Goal: Information Seeking & Learning: Learn about a topic

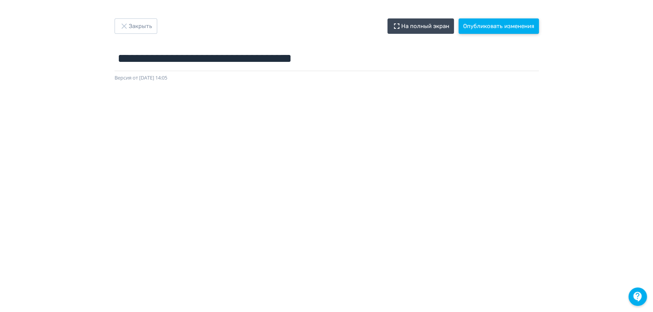
click at [498, 25] on button "Опубликовать изменения" at bounding box center [499, 25] width 80 height 15
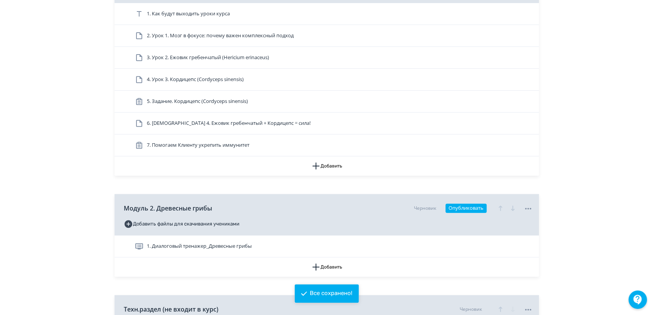
scroll to position [213, 0]
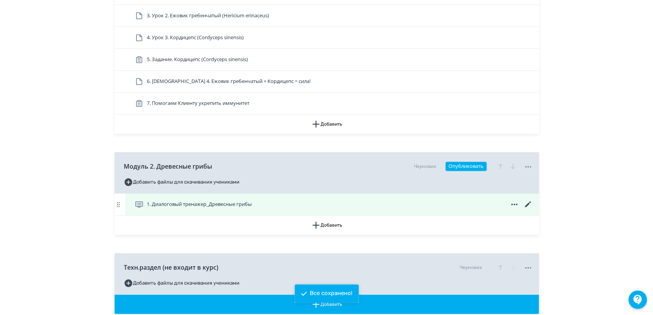
click at [218, 201] on span "1. Диалоговый тренажер_Древесные грибы" at bounding box center [199, 205] width 105 height 8
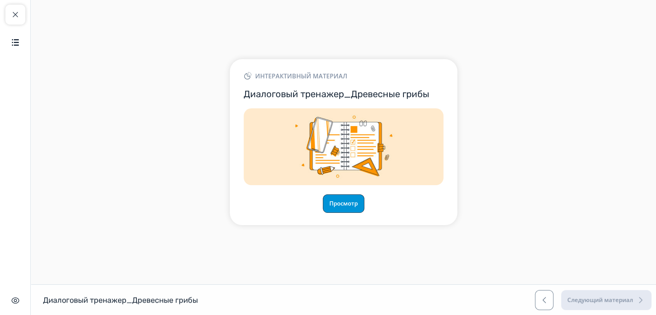
click at [331, 206] on button "Просмотр" at bounding box center [344, 204] width 42 height 18
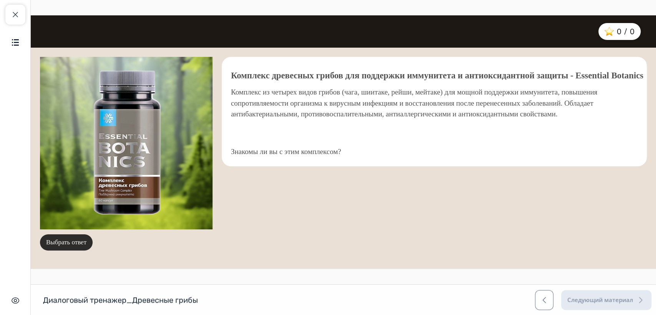
click at [58, 246] on button "Выбрать ответ" at bounding box center [66, 243] width 53 height 16
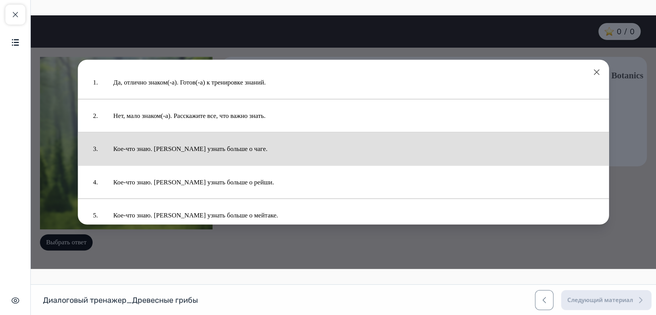
click at [190, 147] on button "Кое-что знаю. [PERSON_NAME] узнать больше о чаге." at bounding box center [354, 148] width 496 height 25
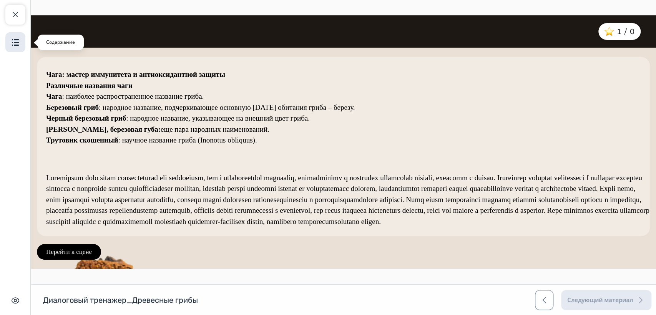
click at [15, 37] on button "Содержание" at bounding box center [15, 42] width 20 height 20
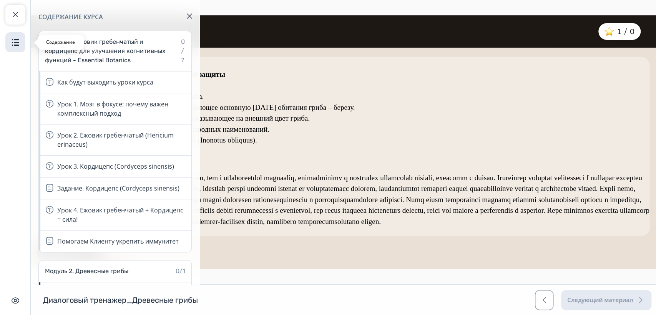
click at [15, 37] on button "Содержание" at bounding box center [15, 42] width 20 height 20
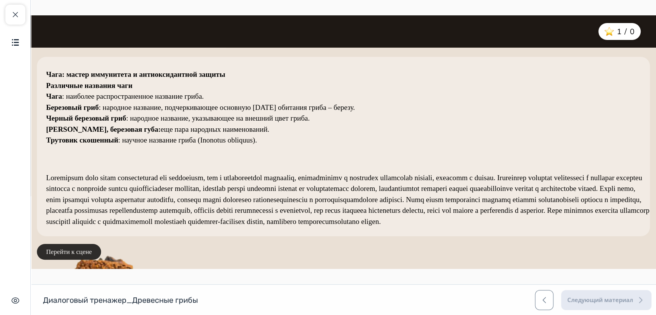
click at [71, 256] on button "Перейти к сцене" at bounding box center [69, 252] width 64 height 16
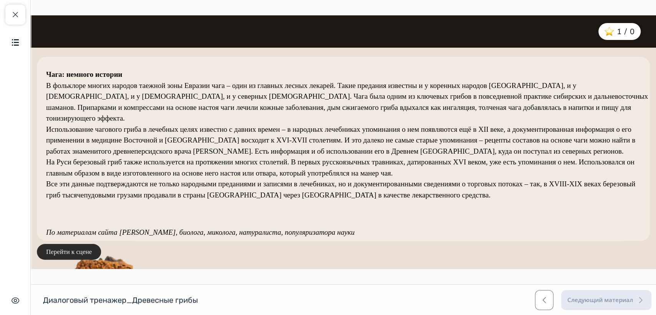
click at [74, 250] on button "Перейти к сцене" at bounding box center [69, 252] width 64 height 16
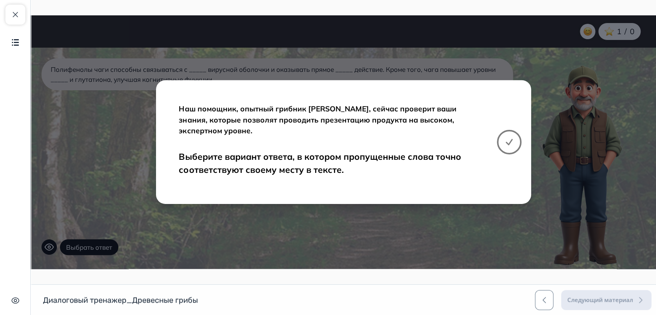
click at [512, 141] on icon at bounding box center [509, 142] width 9 height 9
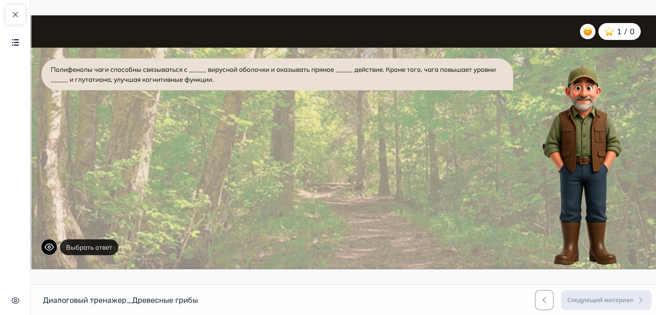
click at [108, 247] on button "Выбрать ответ" at bounding box center [89, 248] width 58 height 16
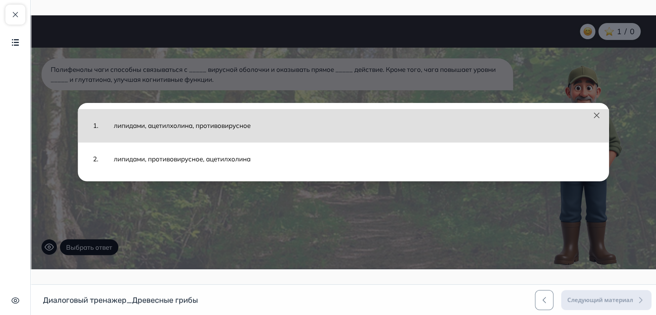
click at [234, 129] on button "липидами, ацетилхолина, противовирусное" at bounding box center [354, 125] width 496 height 25
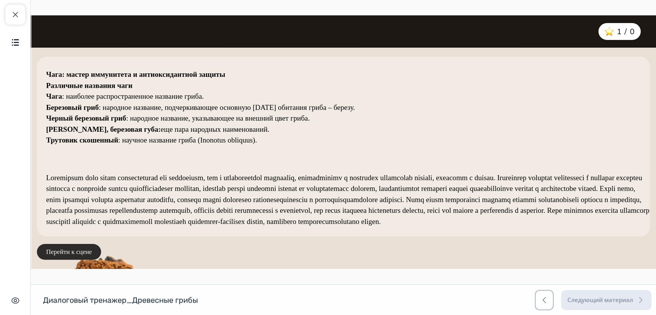
click at [82, 252] on button "Перейти к сцене" at bounding box center [69, 252] width 64 height 16
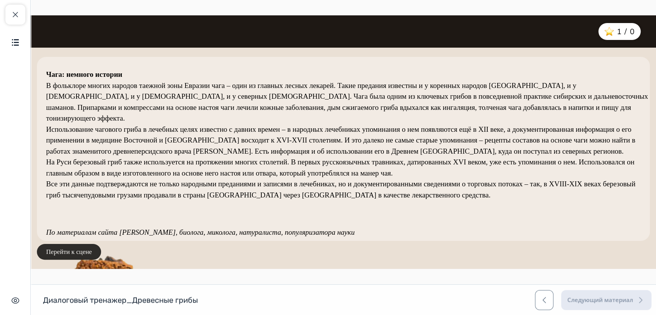
click at [82, 251] on button "Перейти к сцене" at bounding box center [69, 252] width 64 height 16
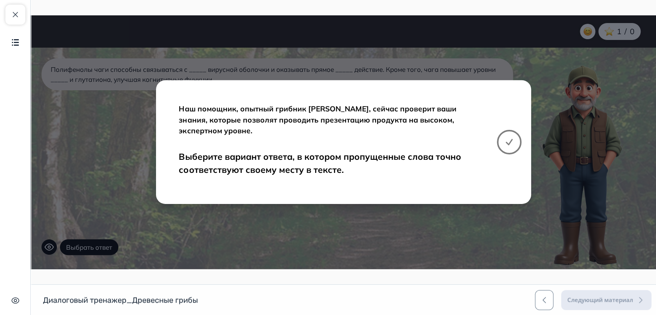
click at [511, 143] on icon at bounding box center [509, 142] width 9 height 9
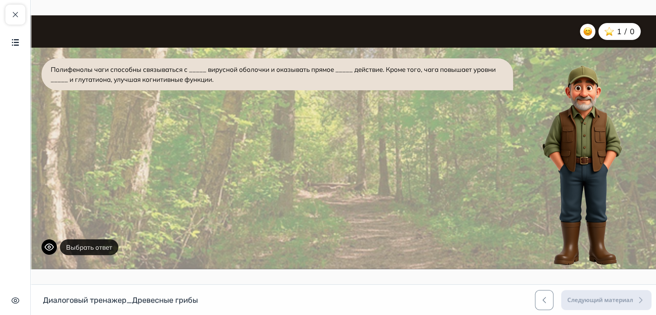
click at [83, 246] on button "Выбрать ответ" at bounding box center [89, 248] width 58 height 16
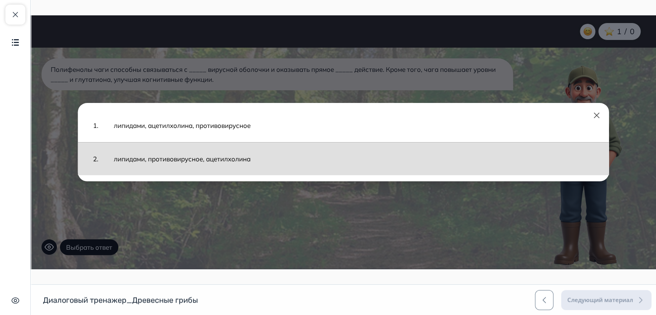
click at [222, 160] on button "липидами, противовирусное, ацетилхолина" at bounding box center [354, 158] width 496 height 25
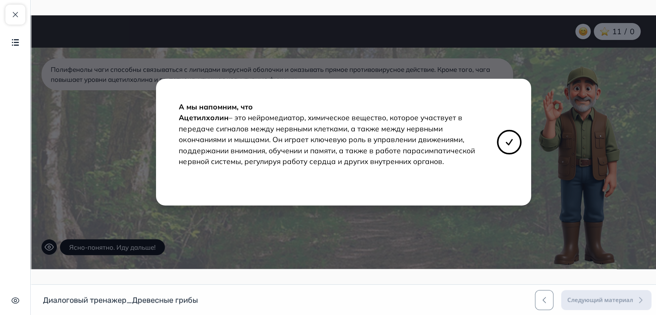
scroll to position [136, 0]
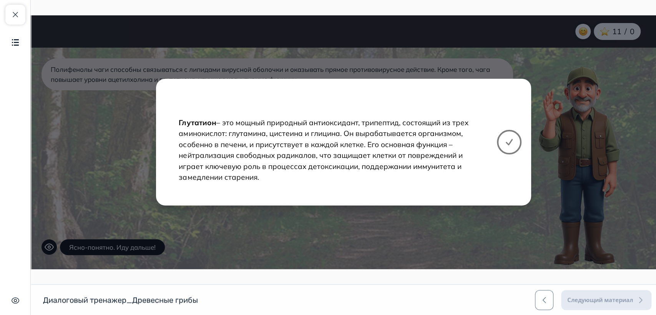
click at [505, 143] on icon at bounding box center [509, 142] width 9 height 9
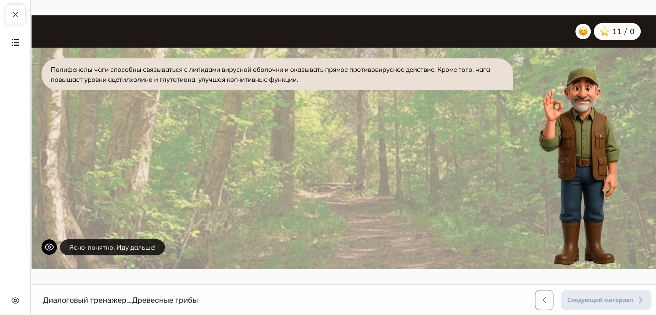
click at [139, 248] on button "Ясно-понятно. Иду дальше!" at bounding box center [112, 248] width 105 height 16
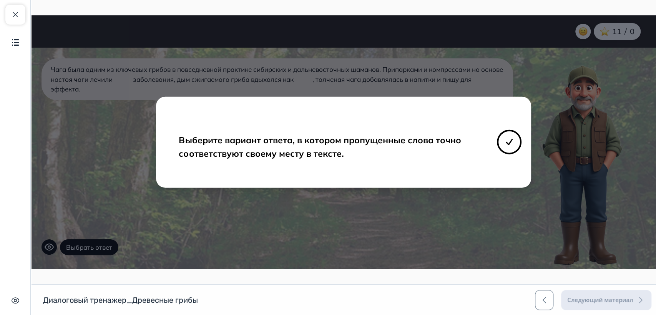
click at [514, 145] on button at bounding box center [509, 142] width 25 height 25
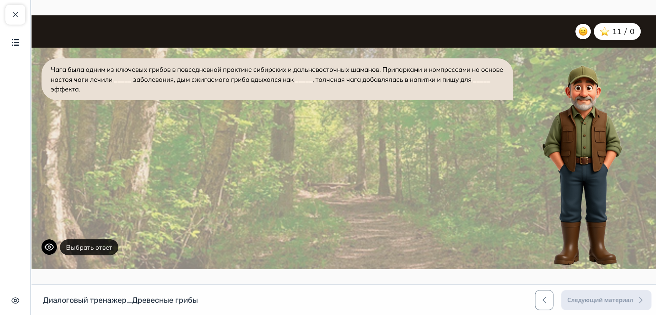
click at [106, 243] on button "Выбрать ответ" at bounding box center [89, 248] width 58 height 16
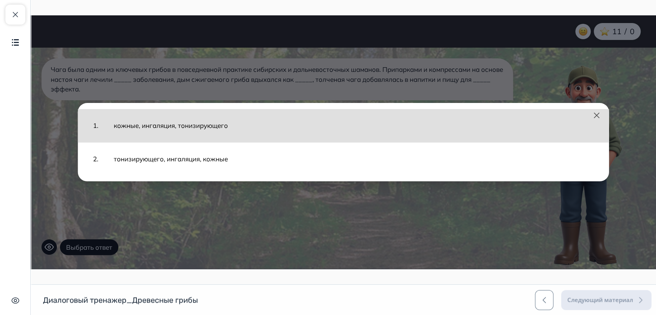
click at [197, 130] on button "кожные, ингаляция, тонизирующего" at bounding box center [354, 125] width 496 height 25
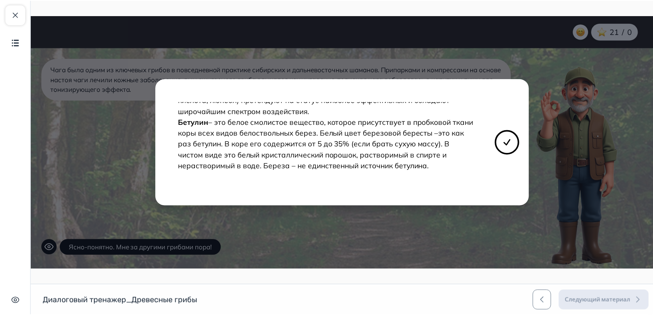
scroll to position [191, 0]
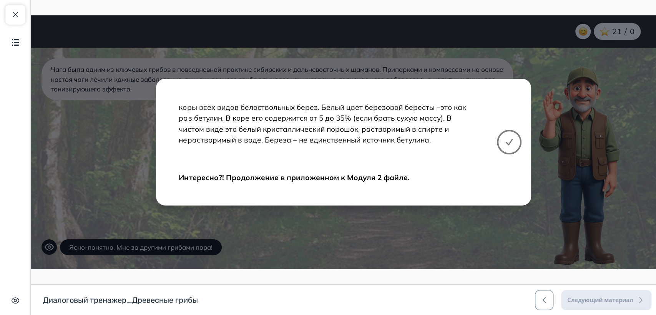
click at [507, 141] on icon at bounding box center [509, 142] width 9 height 9
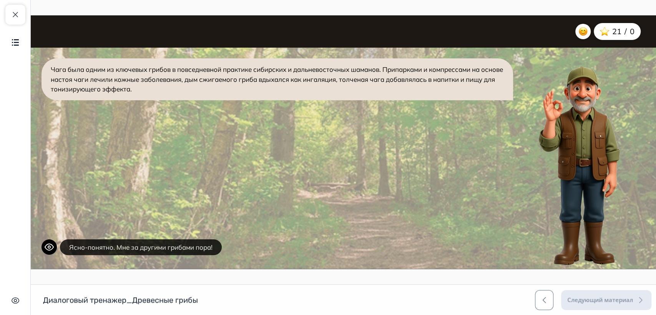
click at [153, 244] on button "Ясно-понятно. Мне за другими грибами пора!" at bounding box center [141, 248] width 162 height 16
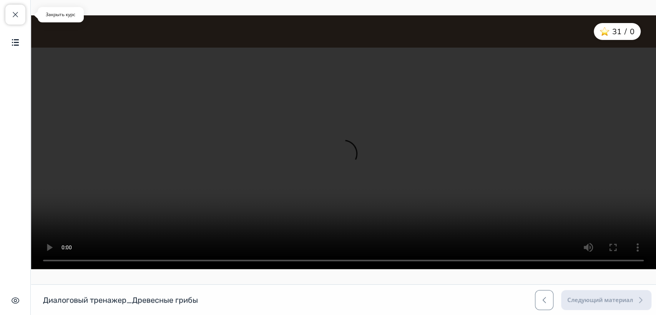
click at [18, 13] on span "button" at bounding box center [15, 14] width 9 height 9
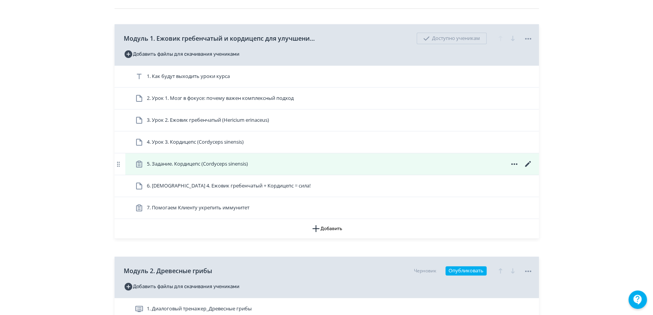
scroll to position [277, 0]
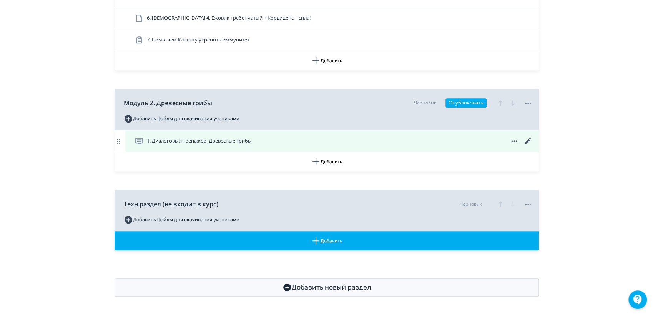
click at [528, 140] on icon at bounding box center [528, 141] width 6 height 6
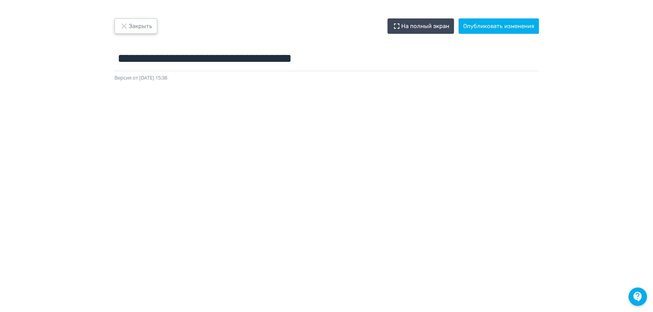
click at [130, 29] on button "Закрыть" at bounding box center [136, 25] width 43 height 15
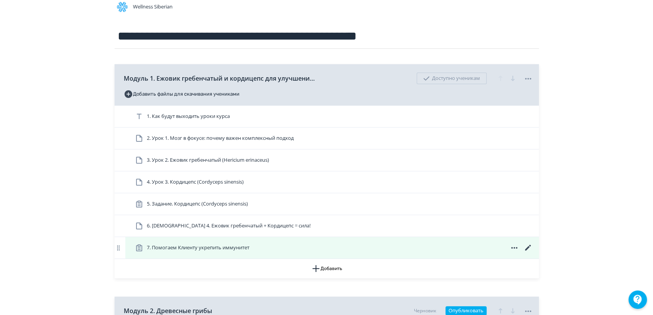
scroll to position [171, 0]
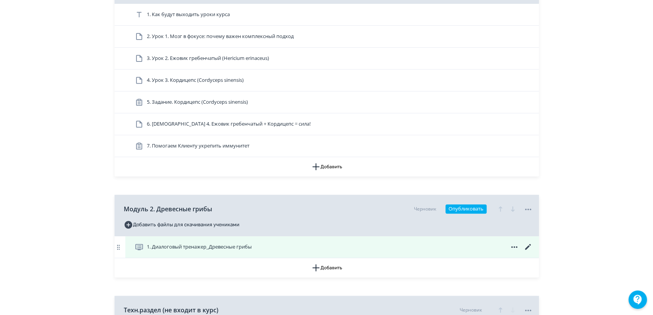
click at [212, 251] on span "1. Диалоговый тренажер_Древесные грибы" at bounding box center [195, 247] width 120 height 9
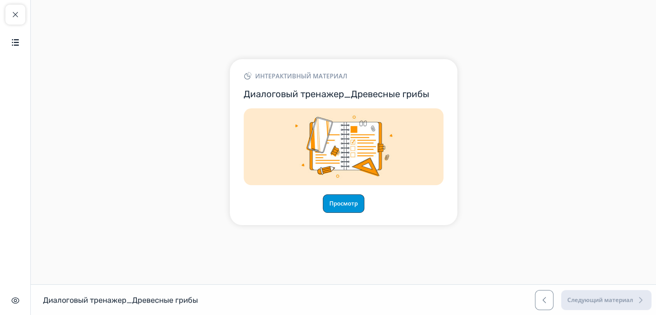
click at [344, 206] on button "Просмотр" at bounding box center [344, 204] width 42 height 18
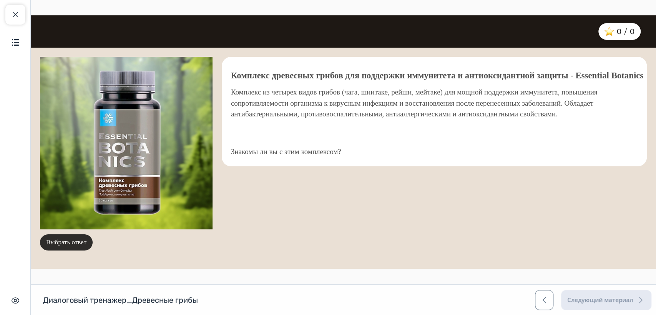
click at [63, 236] on button "Выбрать ответ" at bounding box center [66, 243] width 53 height 16
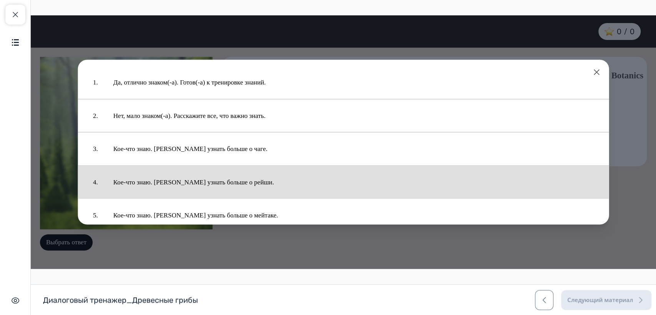
scroll to position [46, 0]
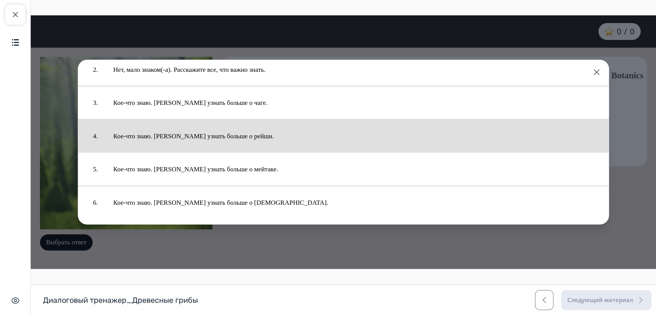
click at [207, 136] on button "Кое-что знаю. [PERSON_NAME] узнать больше о рейши." at bounding box center [354, 135] width 496 height 25
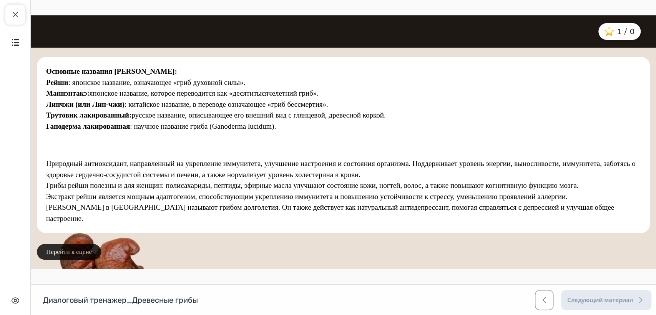
click at [60, 254] on button "Перейти к сцене" at bounding box center [69, 252] width 64 height 16
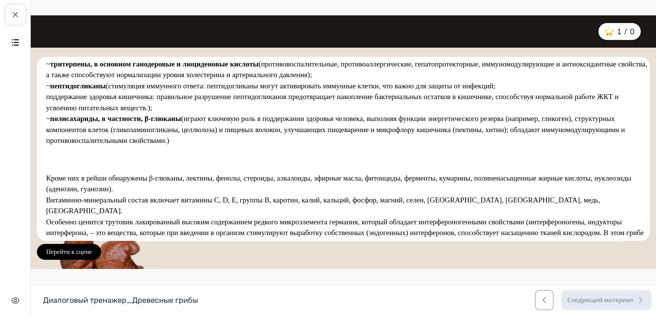
scroll to position [25, 0]
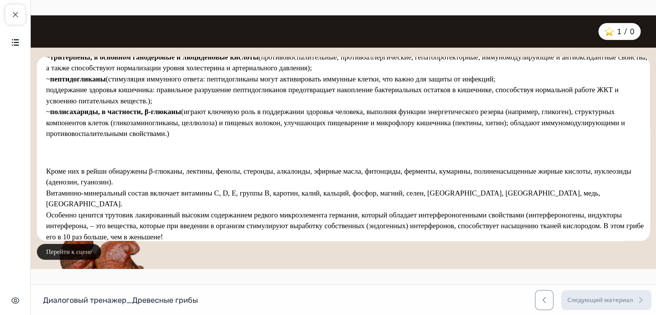
click at [85, 250] on button "Перейти к сцене" at bounding box center [69, 252] width 64 height 16
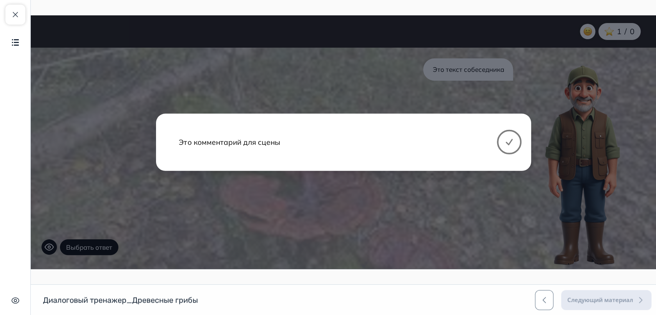
click at [514, 143] on button at bounding box center [509, 142] width 25 height 25
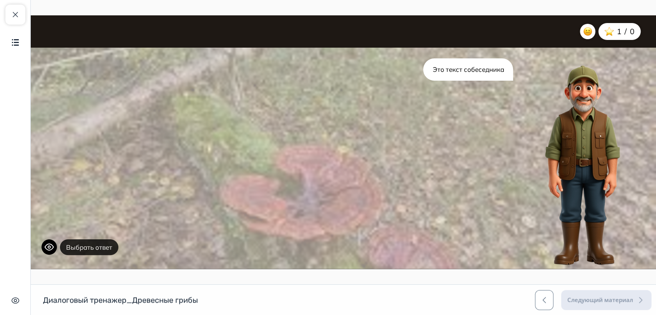
click at [76, 243] on button "Выбрать ответ" at bounding box center [89, 248] width 58 height 16
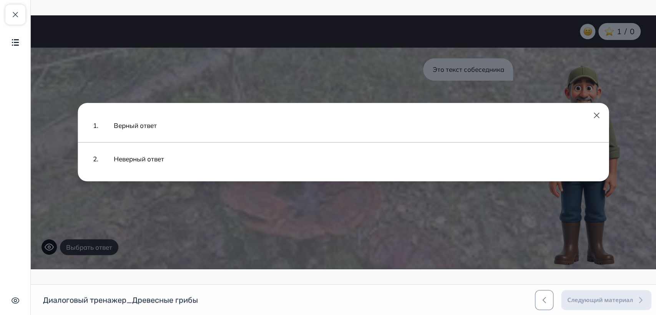
scroll to position [0, 0]
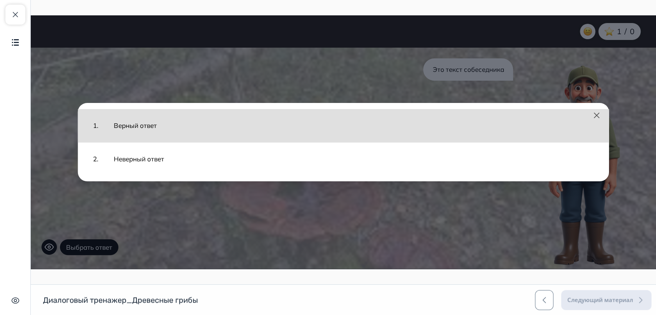
click at [136, 117] on button "Верный ответ" at bounding box center [354, 125] width 496 height 25
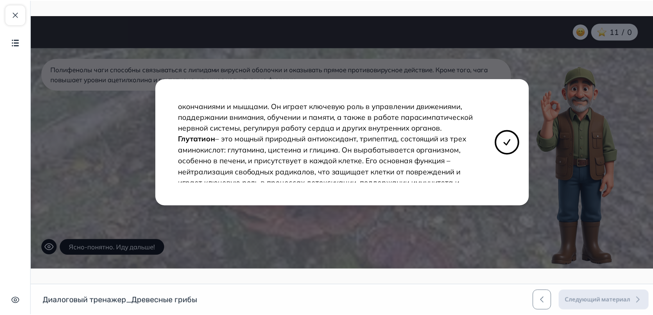
scroll to position [83, 0]
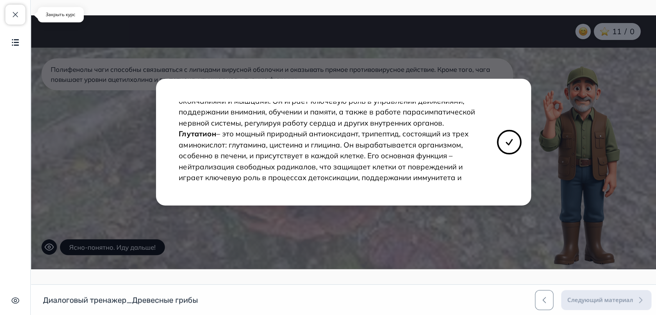
click at [16, 9] on button "Закрыть курс" at bounding box center [15, 15] width 20 height 20
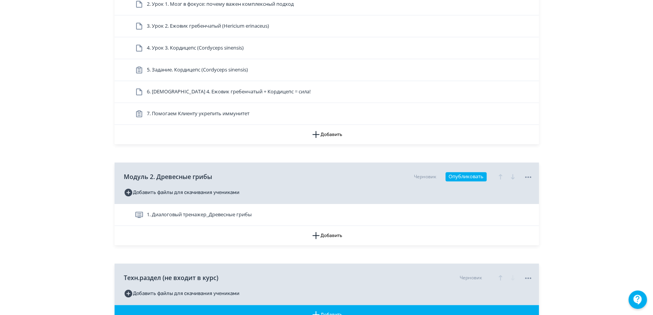
scroll to position [213, 0]
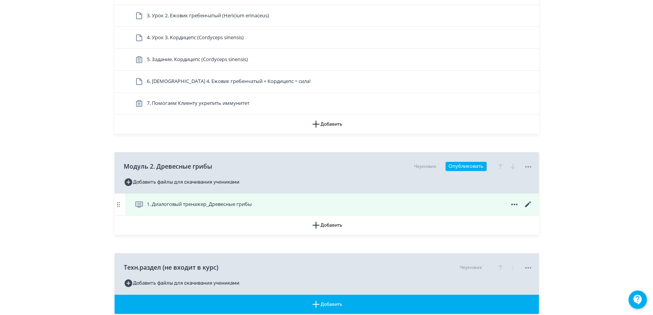
click at [528, 204] on icon at bounding box center [528, 204] width 6 height 6
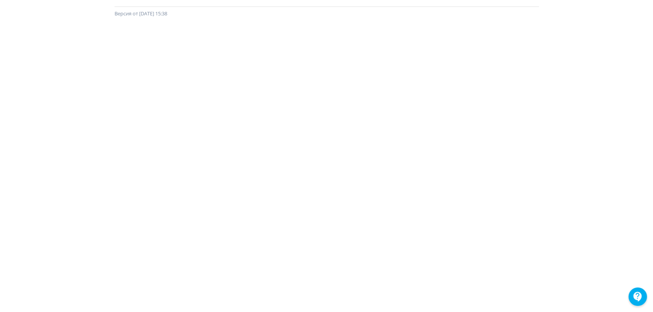
scroll to position [3, 0]
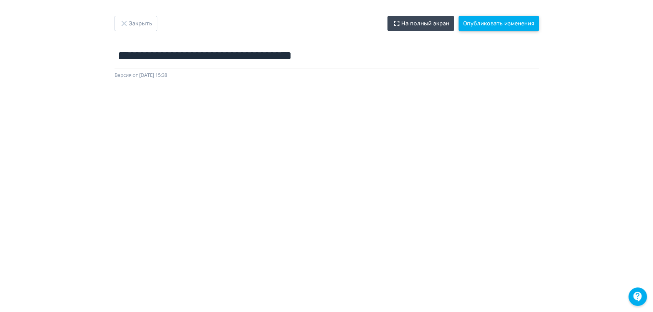
click at [509, 26] on button "Опубликовать изменения" at bounding box center [499, 23] width 80 height 15
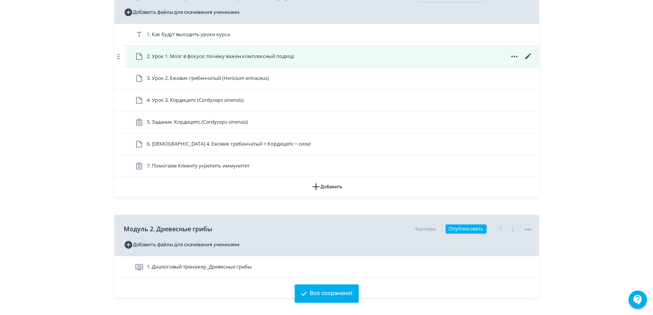
scroll to position [256, 0]
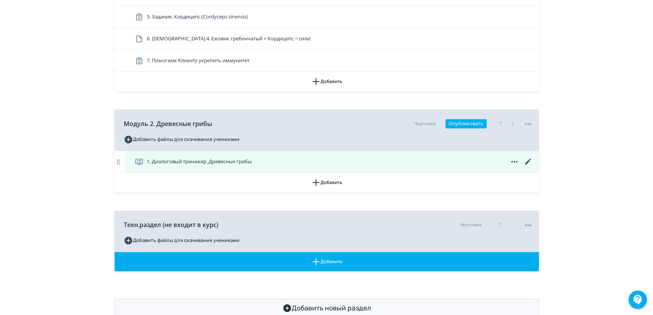
click at [529, 160] on icon at bounding box center [528, 161] width 9 height 9
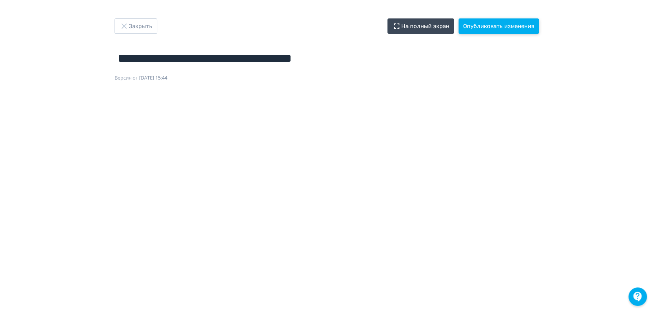
click at [500, 25] on button "Опубликовать изменения" at bounding box center [499, 25] width 80 height 15
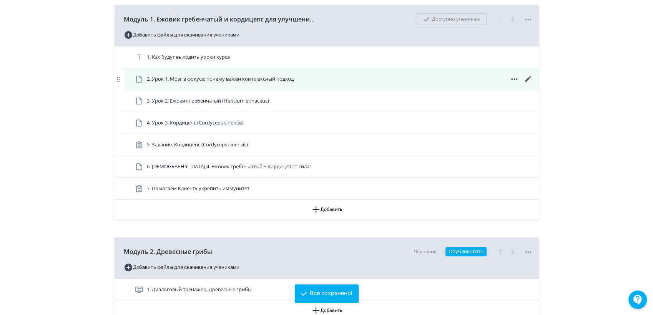
scroll to position [256, 0]
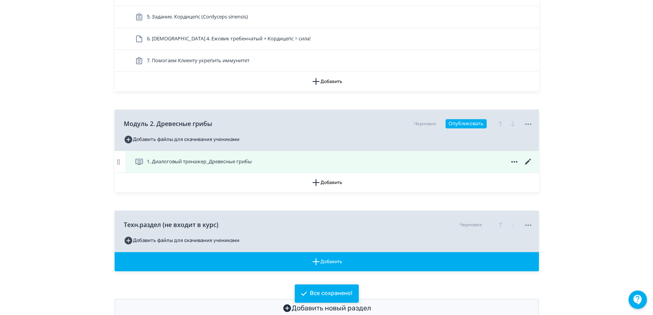
click at [191, 158] on span "1. Диалоговый тренажер_Древесные грибы" at bounding box center [199, 162] width 105 height 8
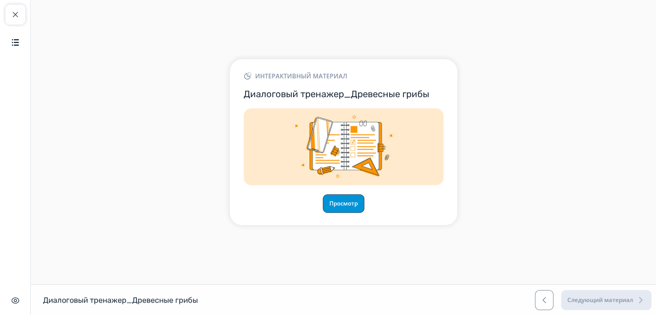
click at [338, 208] on button "Просмотр" at bounding box center [344, 204] width 42 height 18
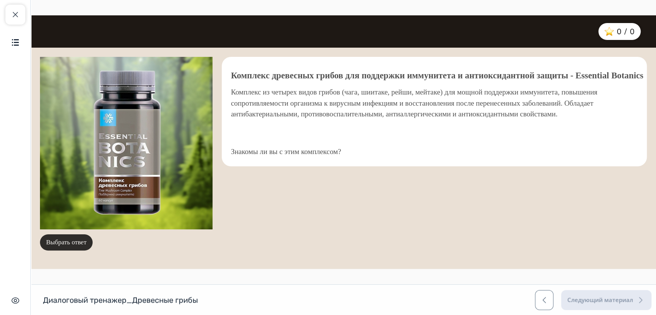
click at [82, 241] on button "Выбрать ответ" at bounding box center [66, 243] width 53 height 16
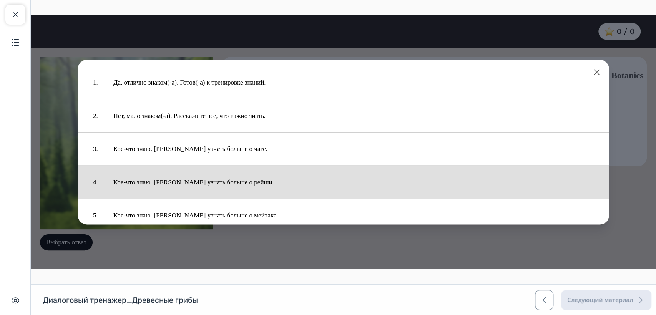
click at [223, 178] on button "Кое-что знаю. [PERSON_NAME] узнать больше о рейши." at bounding box center [354, 182] width 496 height 25
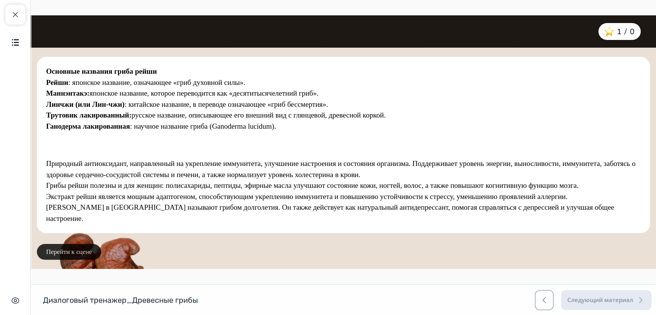
click at [79, 251] on button "Перейти к сцене" at bounding box center [69, 252] width 64 height 16
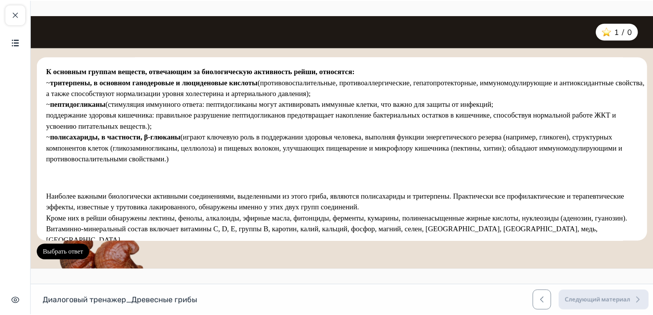
scroll to position [37, 0]
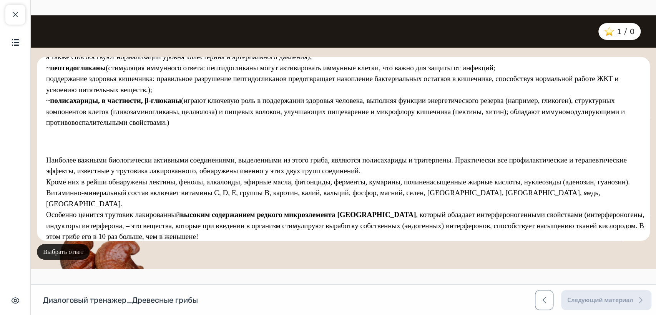
click at [77, 253] on button "Выбрать ответ" at bounding box center [63, 252] width 53 height 16
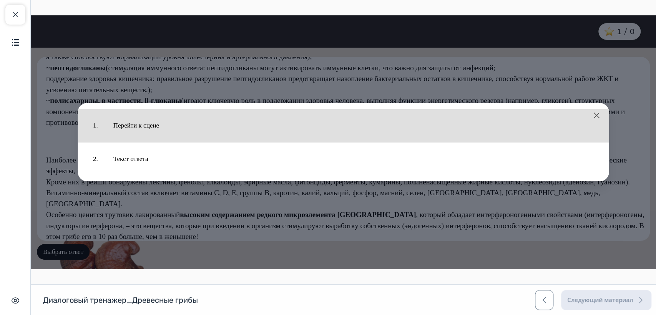
click at [135, 124] on button "Перейти к сцене" at bounding box center [354, 125] width 496 height 25
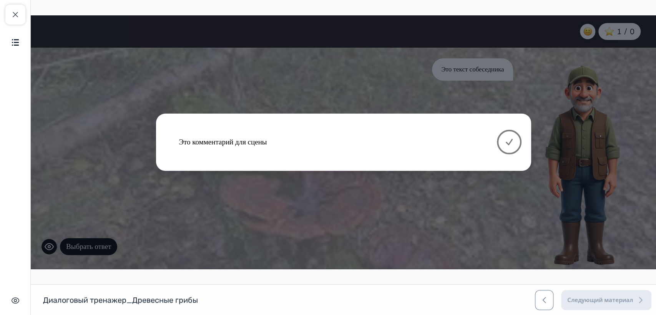
click at [510, 141] on icon at bounding box center [509, 142] width 9 height 9
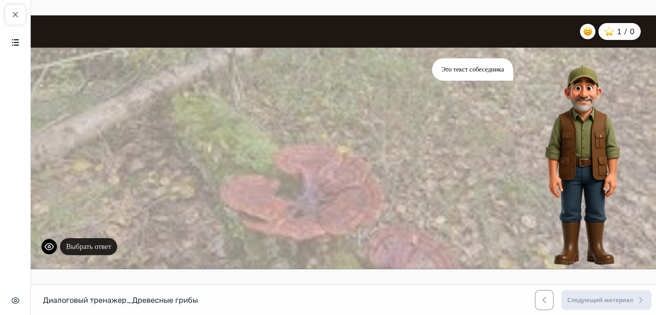
click at [89, 249] on button "Выбрать ответ" at bounding box center [88, 246] width 57 height 17
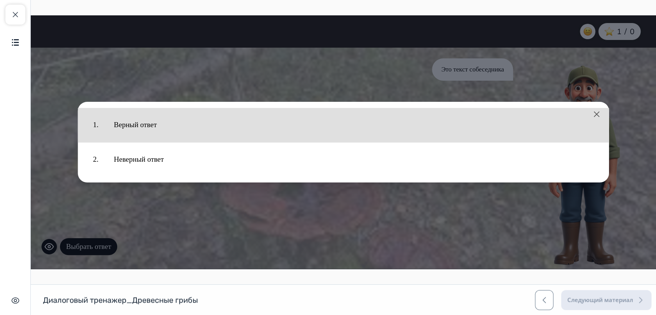
click at [132, 128] on button "Верный ответ" at bounding box center [354, 125] width 496 height 27
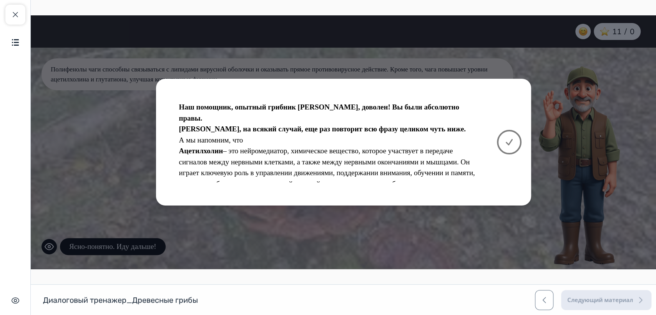
click at [511, 145] on icon at bounding box center [509, 142] width 9 height 9
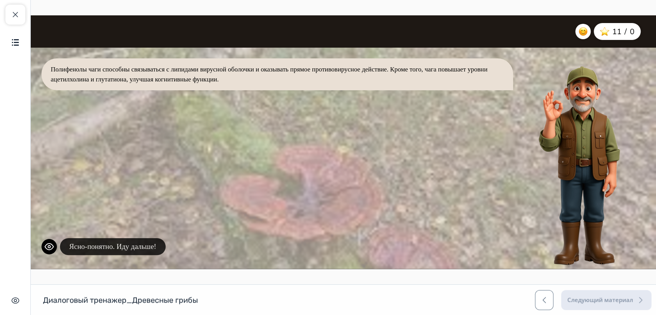
click at [120, 247] on button "Ясно-понятно. Иду дальше!" at bounding box center [113, 246] width 106 height 17
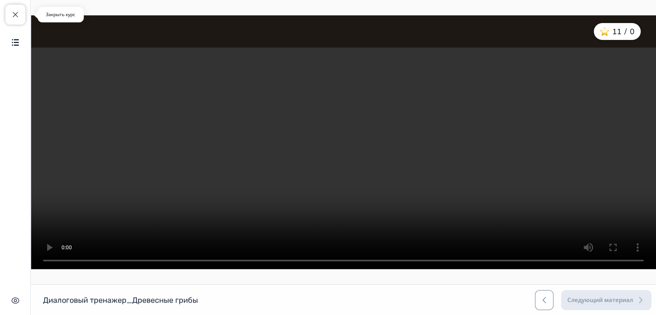
click at [16, 13] on span "button" at bounding box center [15, 14] width 9 height 9
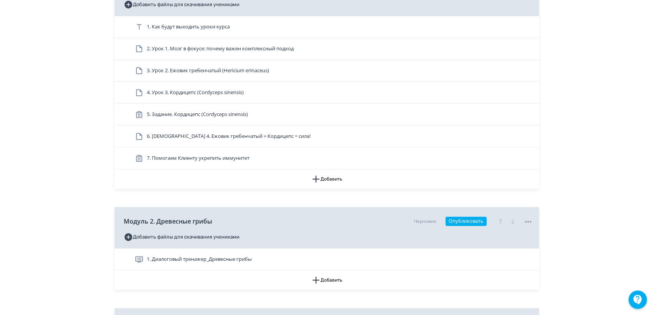
scroll to position [171, 0]
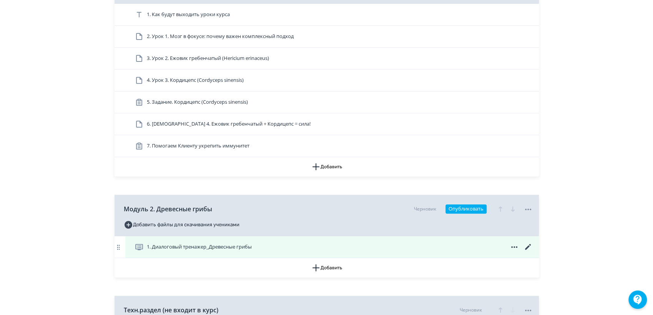
click at [528, 247] on icon at bounding box center [528, 247] width 6 height 6
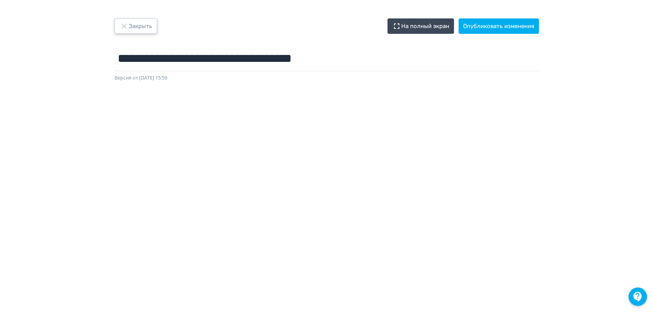
click at [135, 21] on button "Закрыть" at bounding box center [136, 25] width 43 height 15
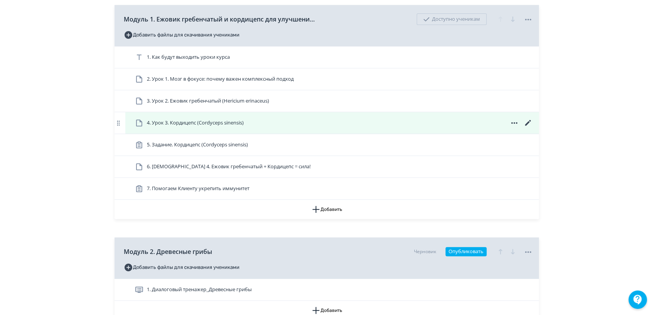
scroll to position [213, 0]
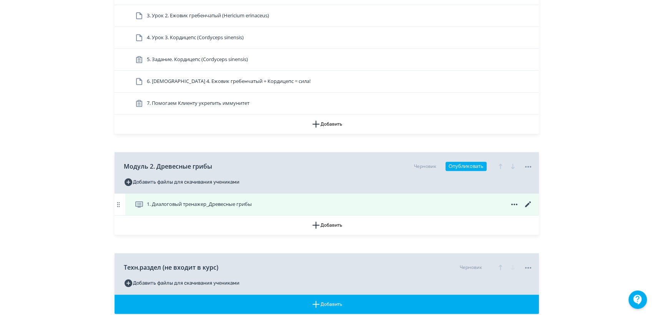
click at [189, 204] on span "1. Диалоговый тренажер_Древесные грибы" at bounding box center [199, 205] width 105 height 8
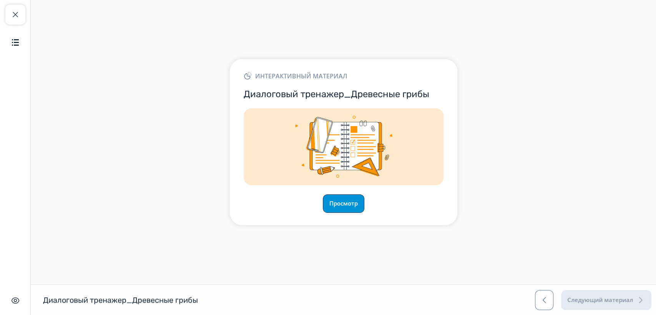
click at [341, 203] on button "Просмотр" at bounding box center [344, 204] width 42 height 18
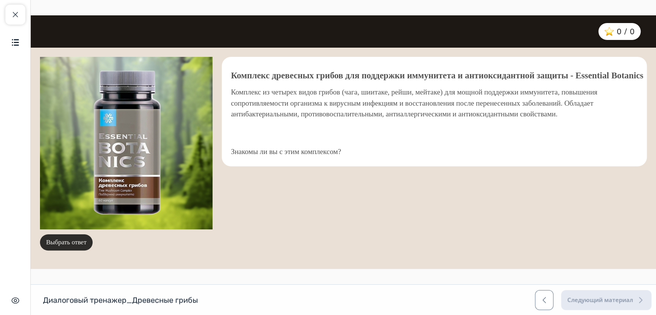
click at [65, 245] on button "Выбрать ответ" at bounding box center [66, 243] width 53 height 16
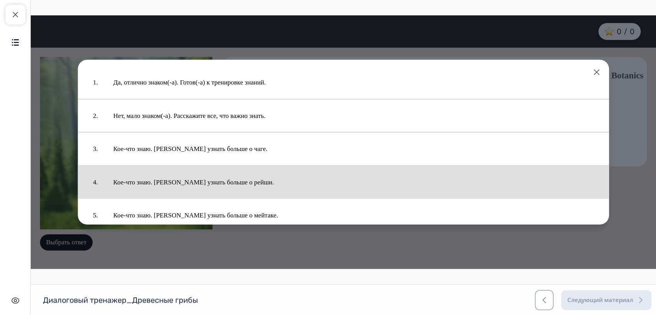
click at [162, 187] on button "Кое-что знаю. [PERSON_NAME] узнать больше о рейши." at bounding box center [354, 182] width 496 height 25
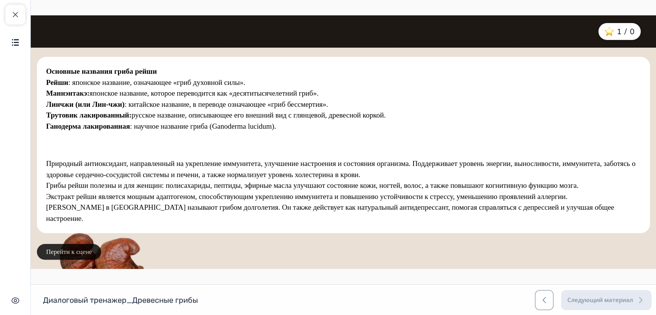
click at [75, 253] on button "Перейти к сцене" at bounding box center [69, 252] width 64 height 16
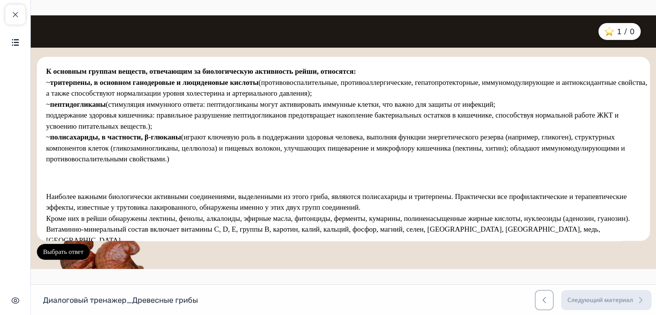
click at [75, 253] on button "Выбрать ответ" at bounding box center [63, 252] width 53 height 16
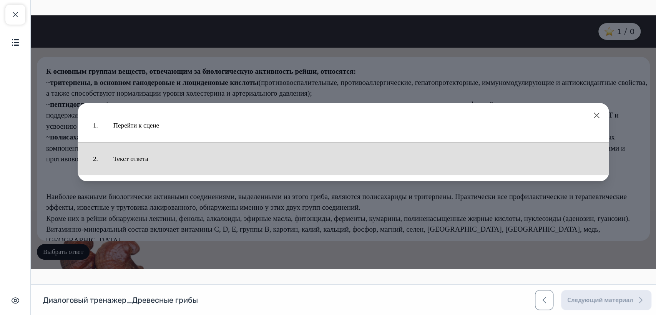
click at [129, 157] on button "Текст ответа" at bounding box center [354, 158] width 496 height 25
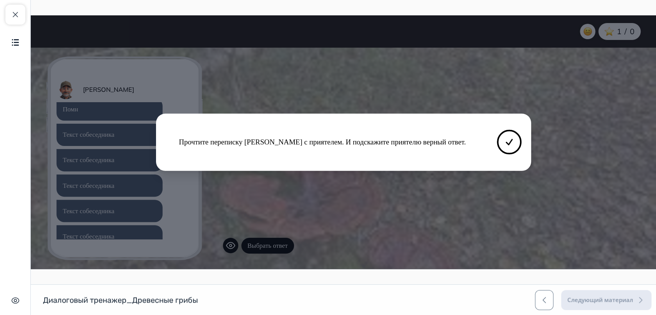
scroll to position [140, 0]
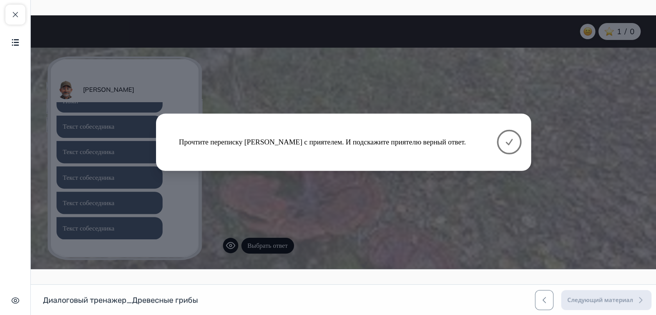
click at [507, 138] on icon at bounding box center [509, 142] width 9 height 9
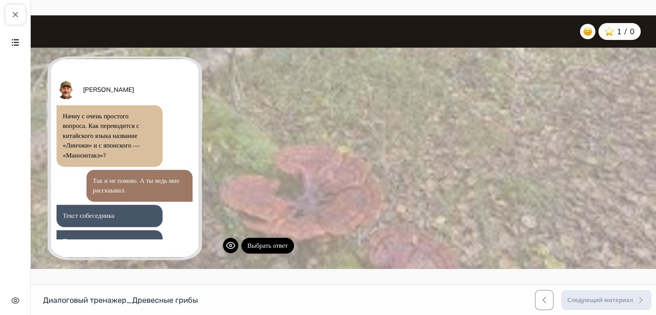
scroll to position [85, 0]
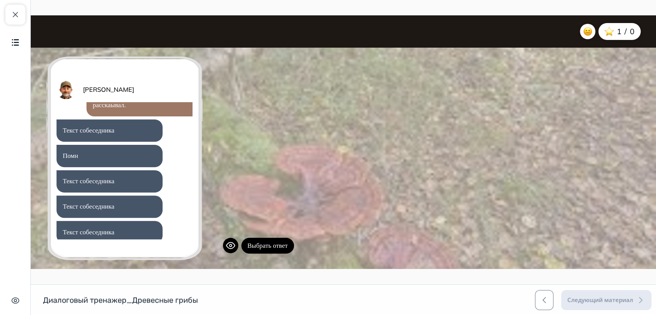
click at [111, 133] on div "Текст собеседника" at bounding box center [89, 131] width 52 height 10
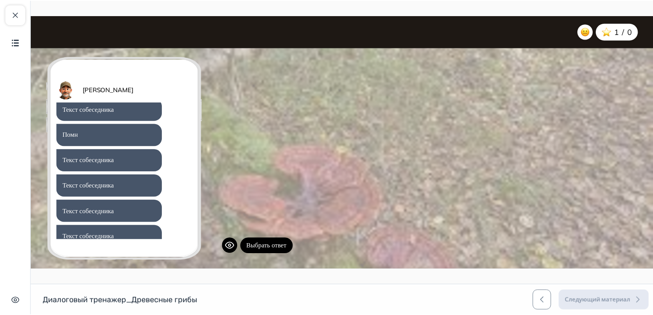
scroll to position [140, 0]
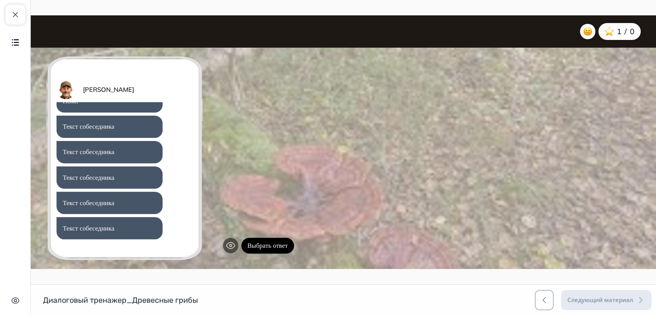
click at [231, 250] on icon at bounding box center [230, 245] width 9 height 9
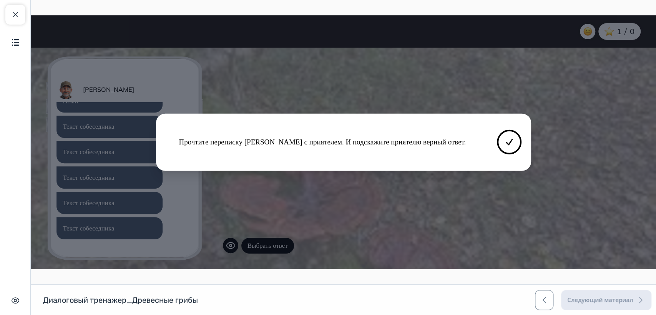
click at [231, 249] on div "Прочтите переписку [PERSON_NAME] с приятелем. И подскажите приятелю верный отве…" at bounding box center [344, 142] width 626 height 254
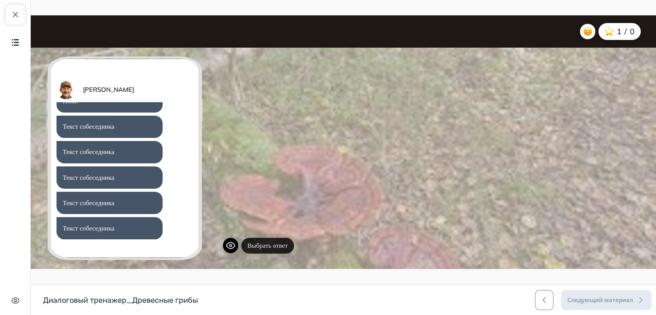
click at [281, 243] on button "Выбрать ответ" at bounding box center [267, 246] width 53 height 16
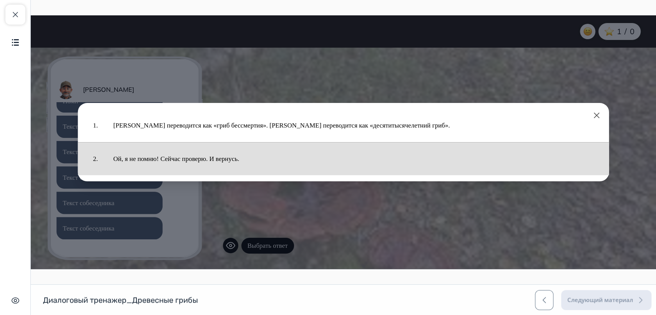
click at [190, 160] on button "Ой, я не помню! Сейчас проверю. И вернусь." at bounding box center [354, 158] width 496 height 25
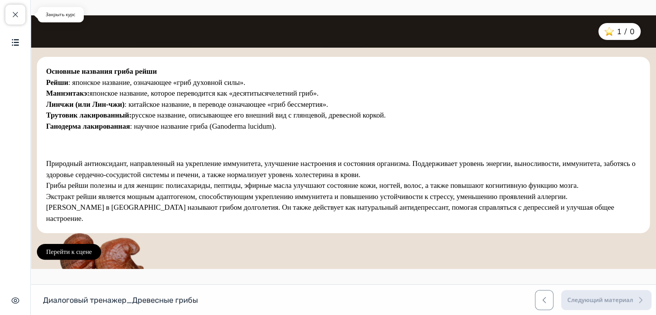
click at [12, 10] on span "button" at bounding box center [15, 14] width 9 height 9
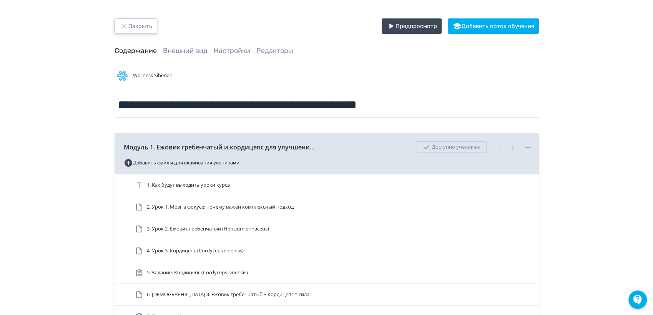
click at [128, 25] on icon "button" at bounding box center [124, 26] width 9 height 9
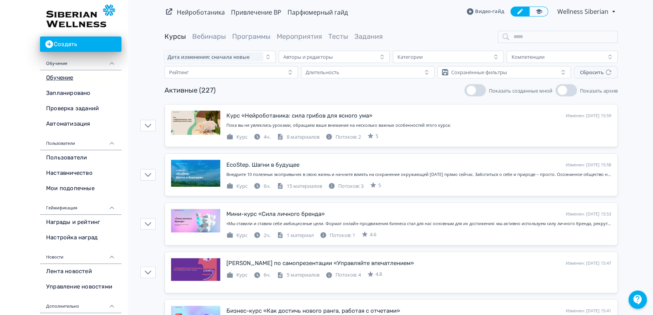
click at [76, 8] on img at bounding box center [80, 16] width 69 height 23
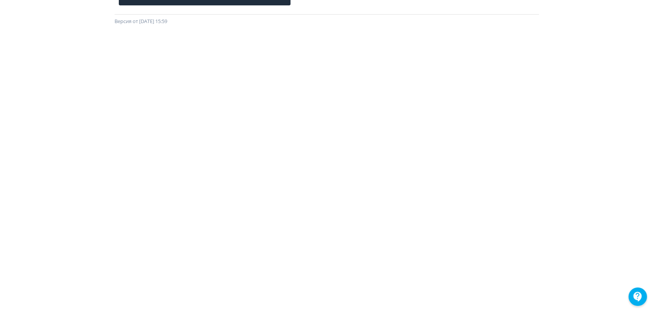
scroll to position [0, 2]
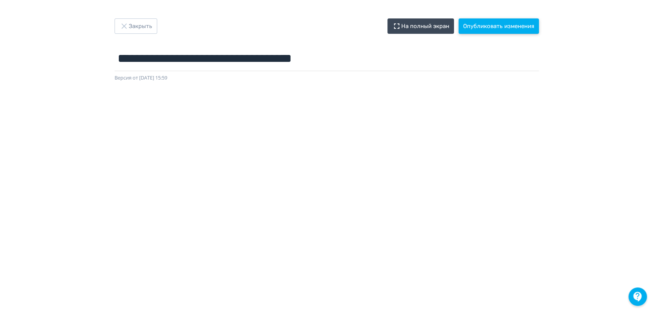
click at [496, 24] on button "Опубликовать изменения" at bounding box center [499, 25] width 80 height 15
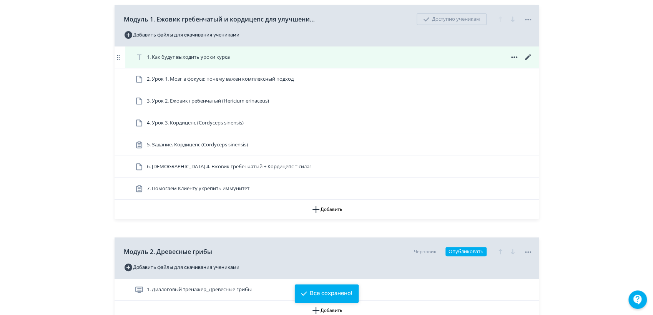
scroll to position [277, 0]
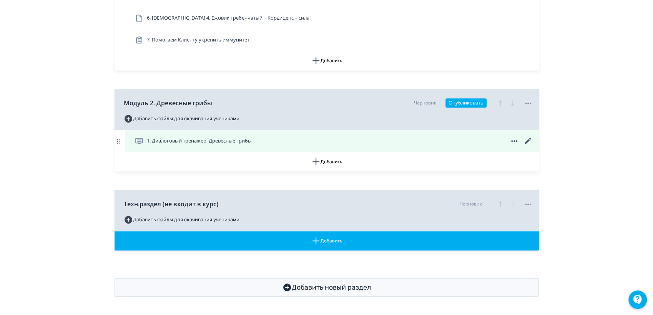
click at [529, 142] on icon at bounding box center [528, 140] width 9 height 9
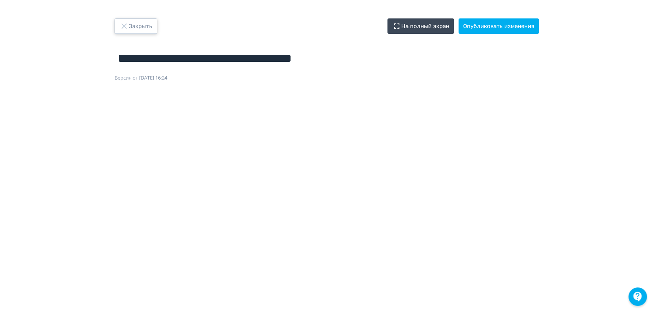
click at [138, 28] on button "Закрыть" at bounding box center [136, 25] width 43 height 15
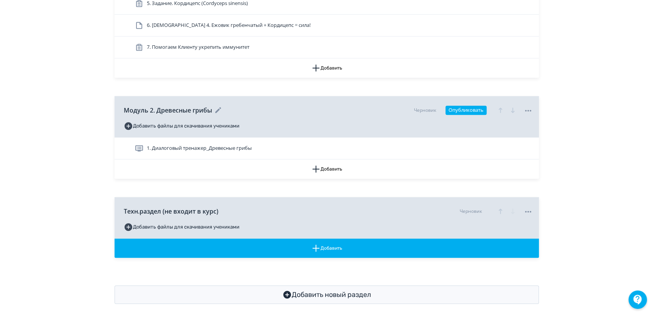
scroll to position [277, 0]
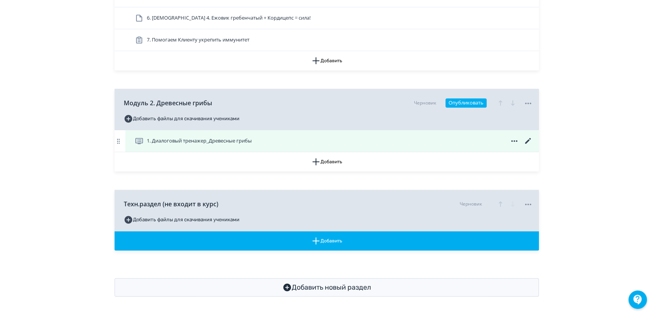
click at [192, 140] on span "1. Диалоговый тренажер_Древесные грибы" at bounding box center [199, 141] width 105 height 8
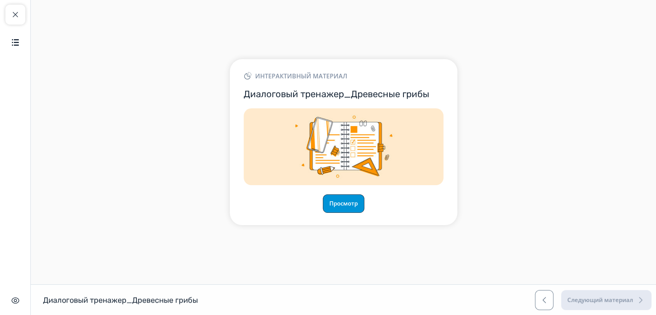
click at [340, 203] on button "Просмотр" at bounding box center [344, 204] width 42 height 18
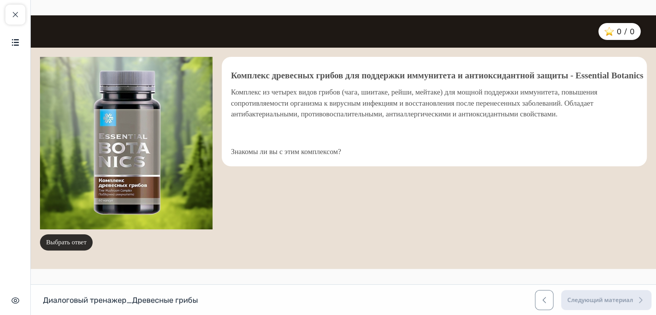
click at [72, 244] on button "Выбрать ответ" at bounding box center [66, 243] width 53 height 16
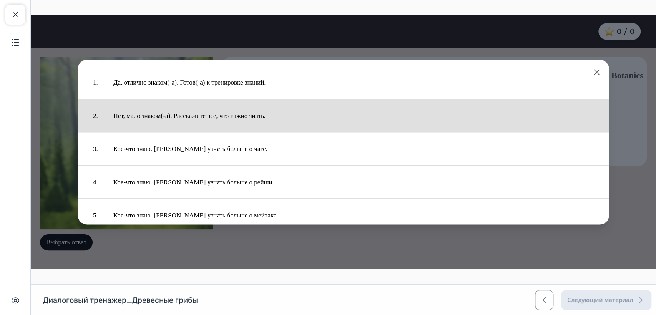
click at [253, 111] on button "Нет, мало знаком(-а). Расскажите все, что важно знать." at bounding box center [354, 115] width 496 height 25
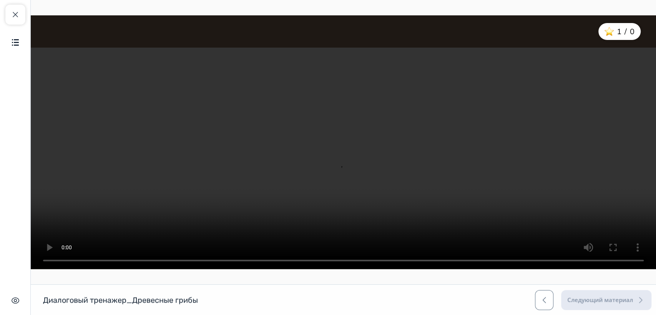
click at [375, 231] on video at bounding box center [344, 158] width 626 height 221
click at [235, 294] on div "Диалоговый тренажер_Древесные грибы Диалоговый тренажер_Древесные грибы Следующ…" at bounding box center [328, 300] width 656 height 31
drag, startPoint x: 226, startPoint y: 298, endPoint x: 221, endPoint y: 298, distance: 4.6
click at [226, 298] on div "Диалоговый тренажер_Древесные грибы Диалоговый тренажер_Древесные грибы Следующ…" at bounding box center [328, 300] width 656 height 31
click at [176, 295] on h1 "Диалоговый тренажер_Древесные грибы" at bounding box center [120, 300] width 155 height 10
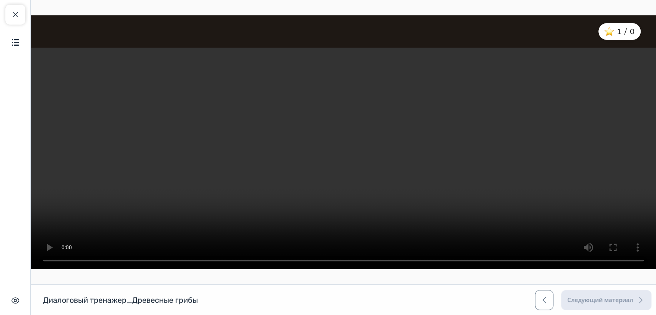
click at [137, 294] on div "Диалоговый тренажер_Древесные грибы Диалоговый тренажер_Древесные грибы Следующ…" at bounding box center [328, 300] width 656 height 31
click at [136, 294] on div "Диалоговый тренажер_Древесные грибы Диалоговый тренажер_Древесные грибы Следующ…" at bounding box center [328, 300] width 656 height 31
click at [276, 280] on main at bounding box center [344, 142] width 626 height 285
click at [18, 15] on span "button" at bounding box center [15, 14] width 9 height 9
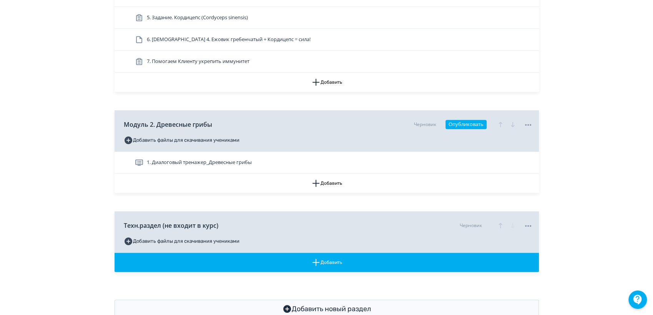
scroll to position [277, 0]
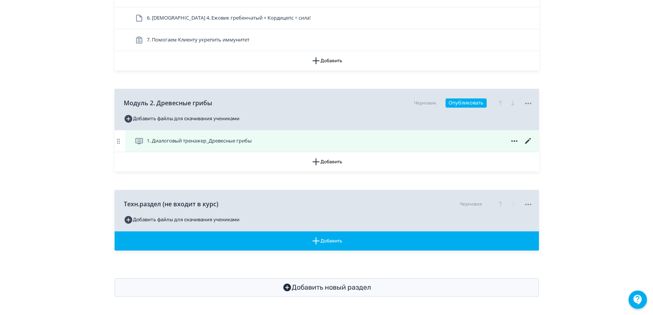
click at [529, 140] on icon at bounding box center [528, 141] width 6 height 6
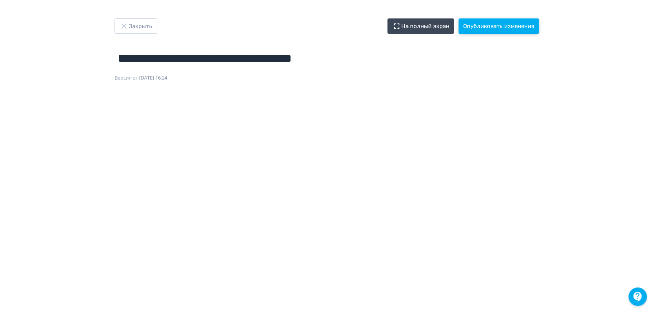
click at [504, 27] on button "Опубликовать изменения" at bounding box center [499, 25] width 80 height 15
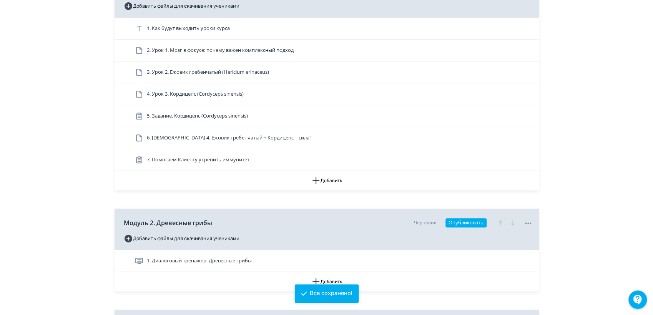
scroll to position [277, 0]
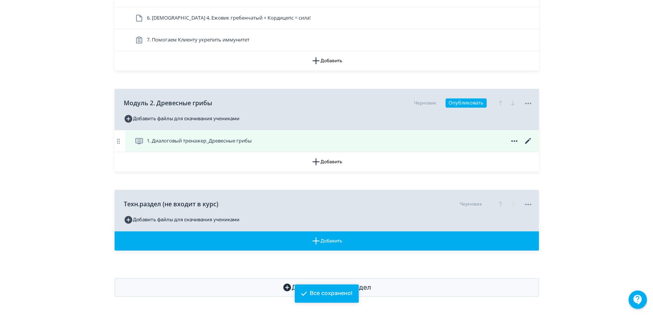
click at [206, 139] on span "1. Диалоговый тренажер_Древесные грибы" at bounding box center [199, 141] width 105 height 8
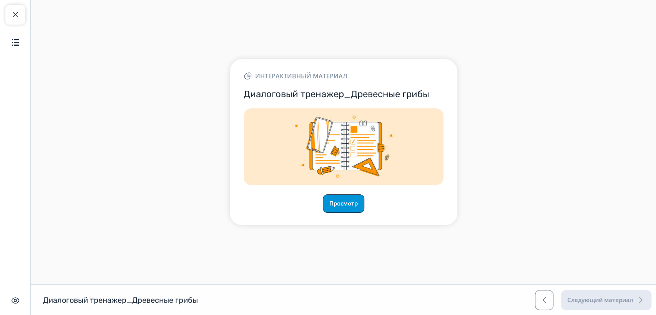
click at [355, 204] on button "Просмотр" at bounding box center [344, 204] width 42 height 18
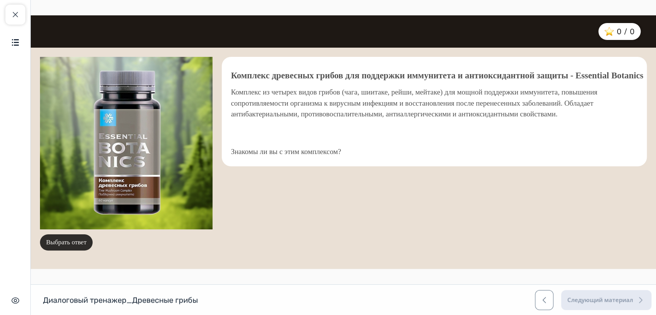
click at [62, 244] on button "Выбрать ответ" at bounding box center [66, 243] width 53 height 16
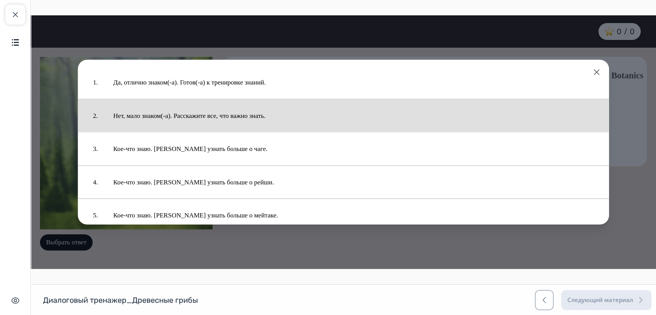
click at [174, 120] on button "Нет, мало знаком(-а). Расскажите все, что важно знать." at bounding box center [354, 115] width 496 height 25
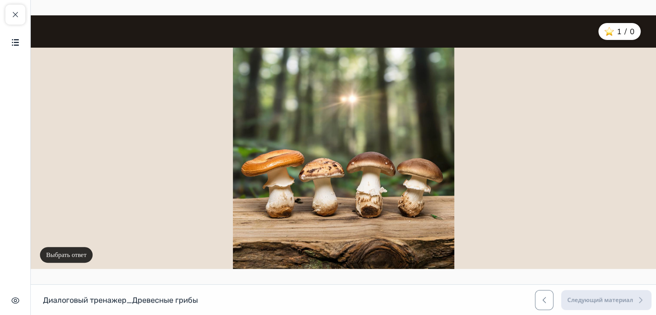
click at [76, 249] on button "Выбрать ответ" at bounding box center [66, 255] width 53 height 16
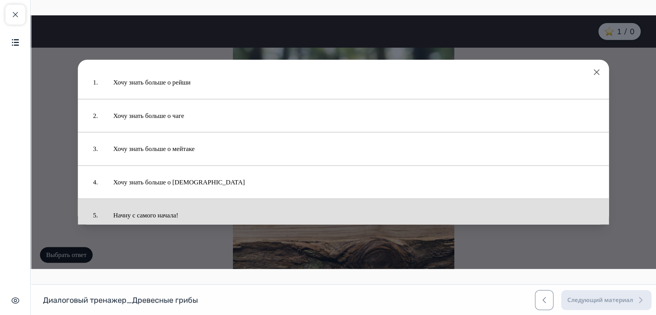
click at [180, 211] on button "Начну с самого начала!" at bounding box center [354, 215] width 496 height 25
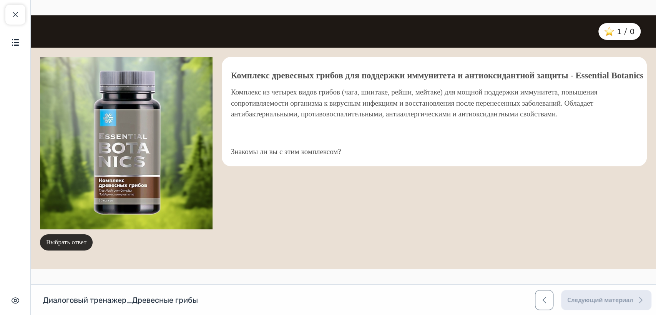
click at [66, 245] on button "Выбрать ответ" at bounding box center [66, 243] width 53 height 16
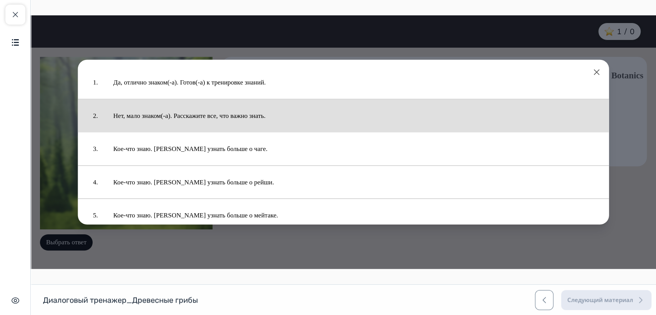
click at [212, 113] on button "Нет, мало знаком(-а). Расскажите все, что важно знать." at bounding box center [354, 115] width 496 height 25
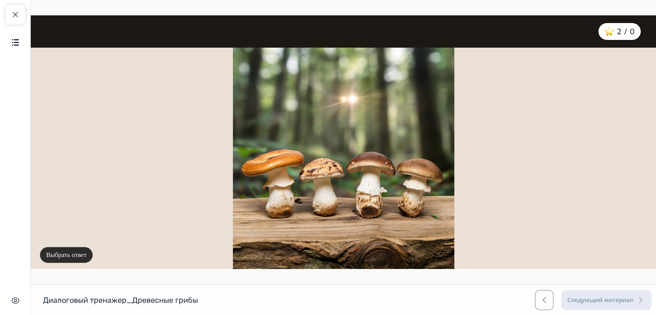
click at [77, 254] on button "Выбрать ответ" at bounding box center [66, 255] width 53 height 16
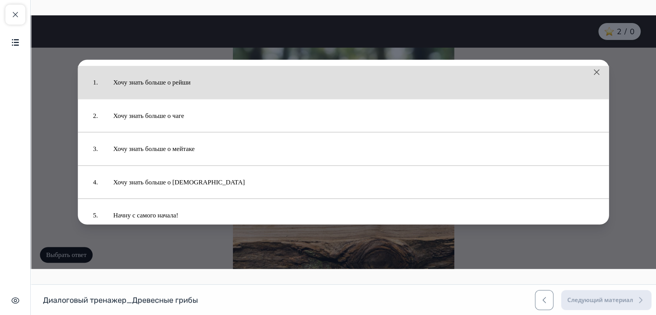
click at [182, 82] on button "Хочу знать больше о рейши" at bounding box center [354, 82] width 496 height 25
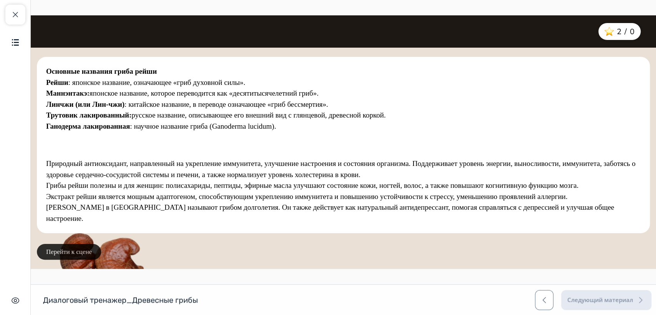
click at [82, 254] on button "Перейти к сцене" at bounding box center [69, 252] width 64 height 16
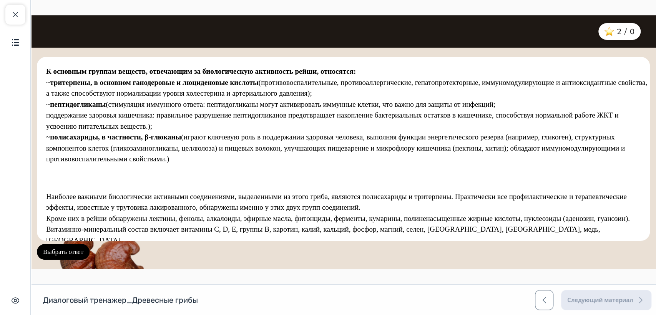
scroll to position [37, 0]
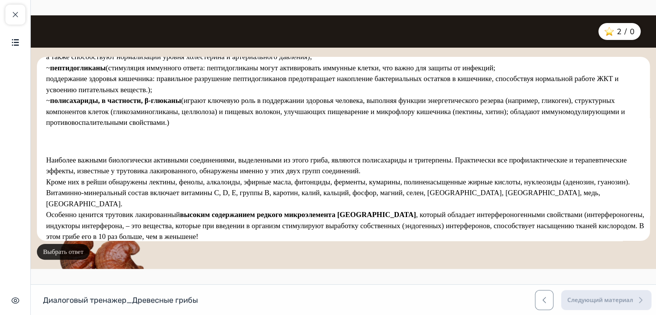
click at [72, 252] on button "Выбрать ответ" at bounding box center [63, 252] width 53 height 16
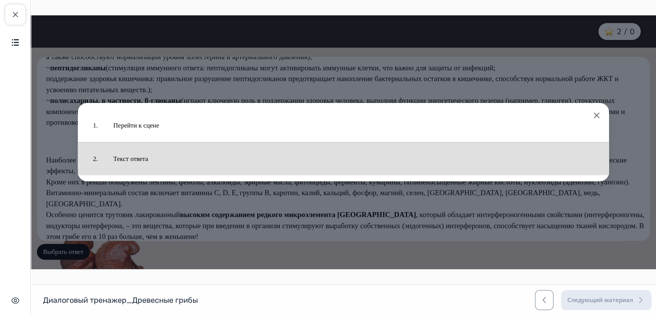
click at [131, 160] on button "Текст ответа" at bounding box center [354, 158] width 496 height 25
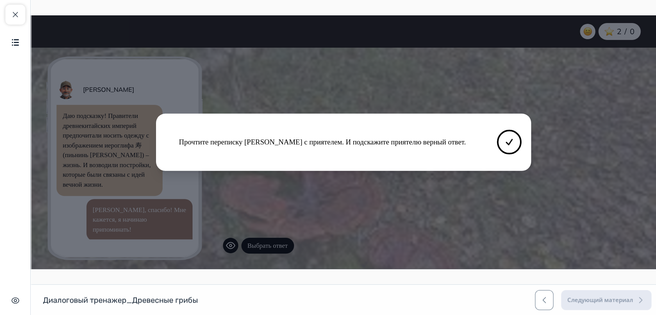
scroll to position [102, 0]
click at [508, 140] on icon at bounding box center [509, 142] width 9 height 9
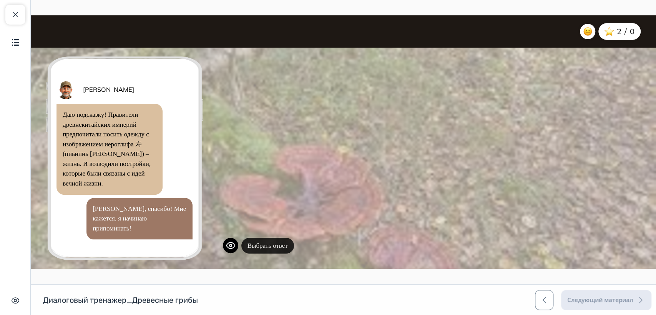
click at [251, 241] on button "Выбрать ответ" at bounding box center [267, 246] width 53 height 16
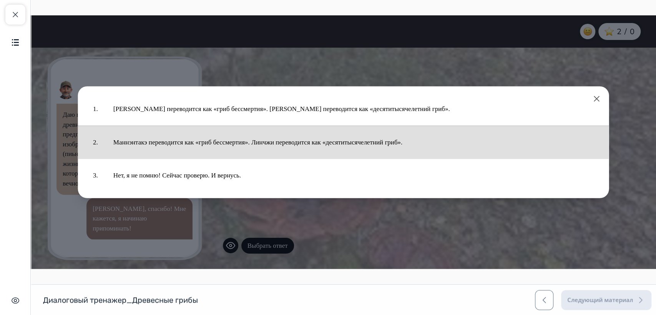
click at [234, 145] on button "Маннэнтакэ переводится как «гриб бессмертия». Линчжи переводится как «десятитыс…" at bounding box center [354, 142] width 496 height 25
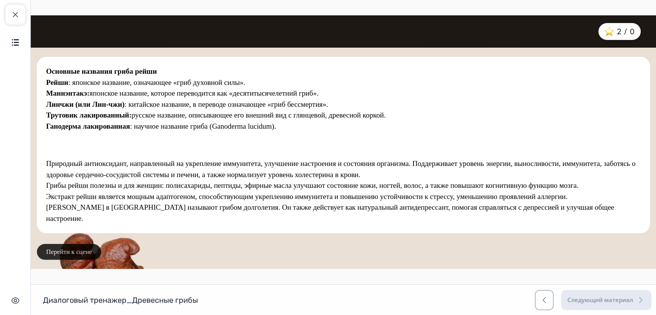
click at [82, 249] on button "Перейти к сцене" at bounding box center [69, 252] width 64 height 16
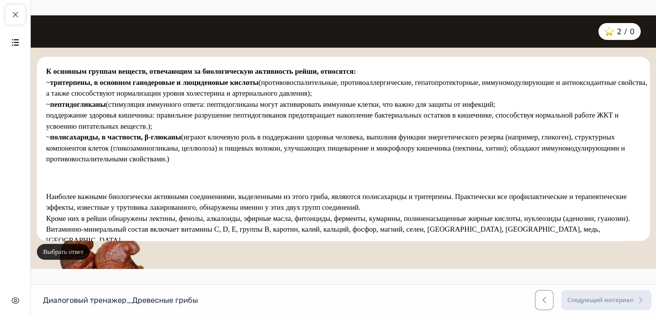
click at [81, 251] on button "Выбрать ответ" at bounding box center [63, 252] width 53 height 16
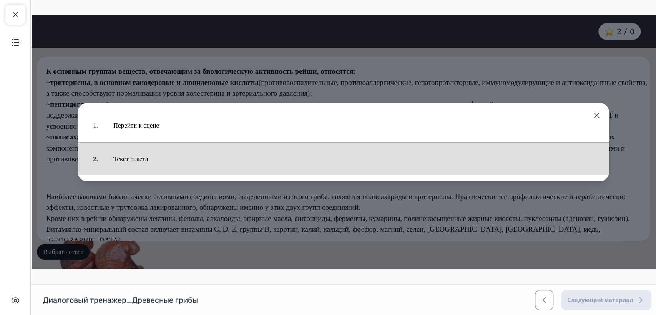
click at [142, 158] on button "Текст ответа" at bounding box center [354, 158] width 496 height 25
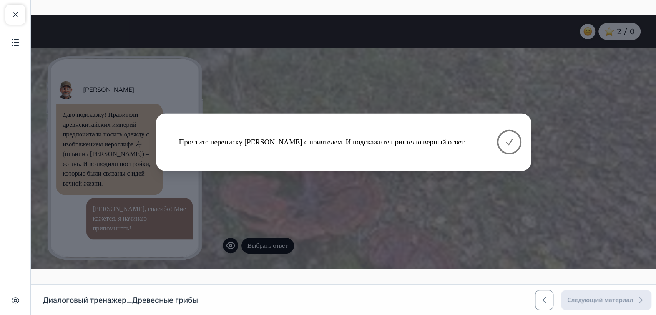
click at [511, 139] on icon at bounding box center [509, 142] width 9 height 9
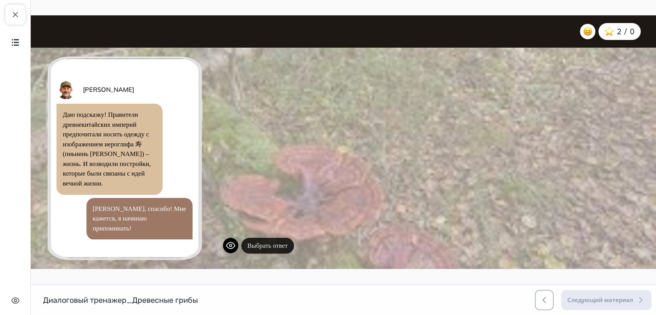
click at [258, 247] on button "Выбрать ответ" at bounding box center [267, 246] width 53 height 16
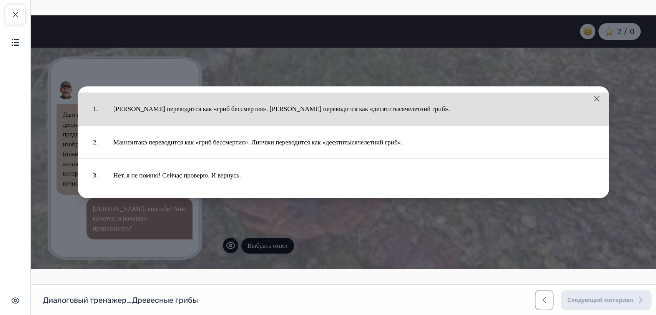
click at [198, 106] on button "[PERSON_NAME] переводится как «гриб бессмертия». [PERSON_NAME] переводится как …" at bounding box center [354, 109] width 496 height 25
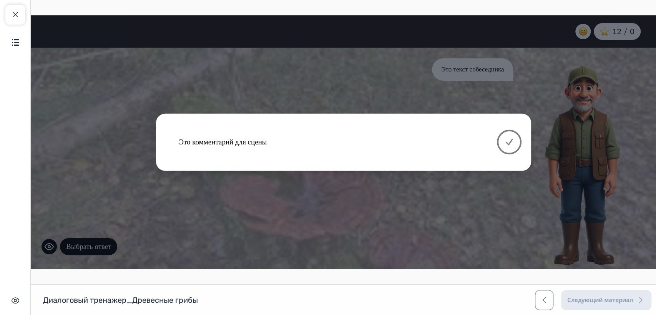
click at [511, 147] on button at bounding box center [509, 142] width 25 height 25
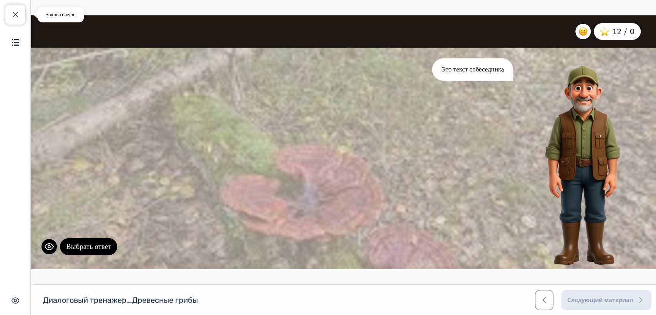
click at [11, 15] on span "button" at bounding box center [15, 14] width 9 height 9
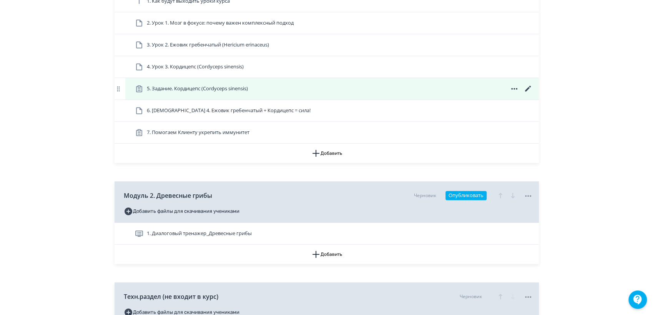
scroll to position [277, 0]
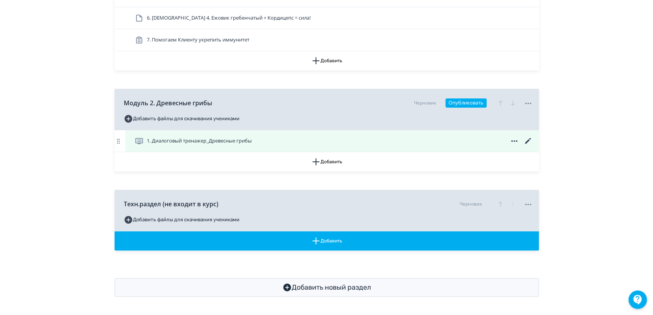
click at [530, 138] on icon at bounding box center [528, 141] width 6 height 6
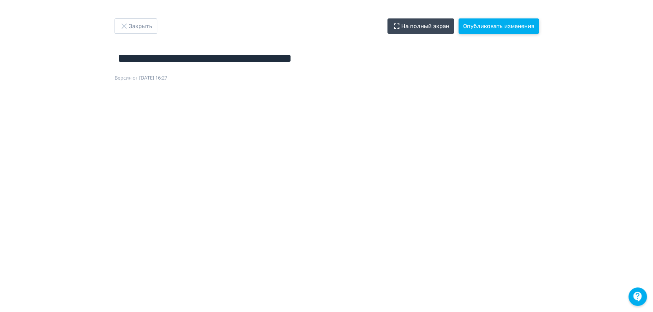
click at [499, 23] on button "Опубликовать изменения" at bounding box center [499, 25] width 80 height 15
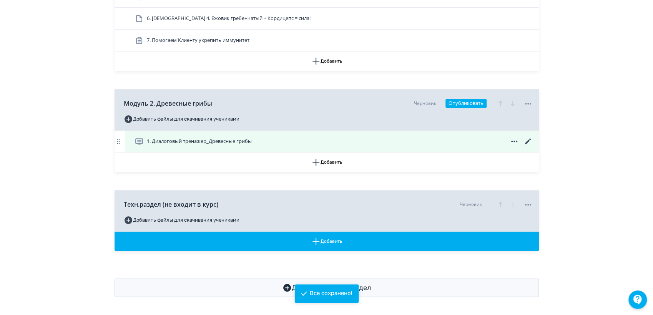
scroll to position [277, 0]
click at [196, 137] on span "1. Диалоговый тренажер_Древесные грибы" at bounding box center [199, 141] width 105 height 8
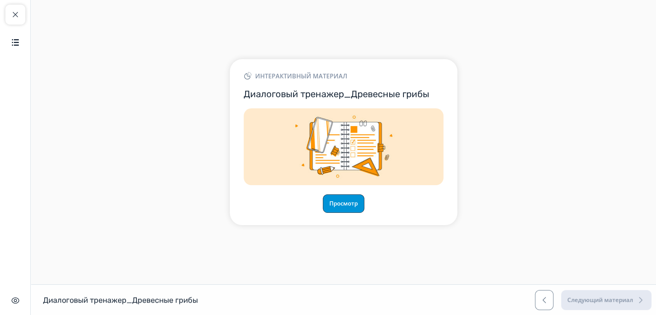
click at [341, 202] on button "Просмотр" at bounding box center [344, 204] width 42 height 18
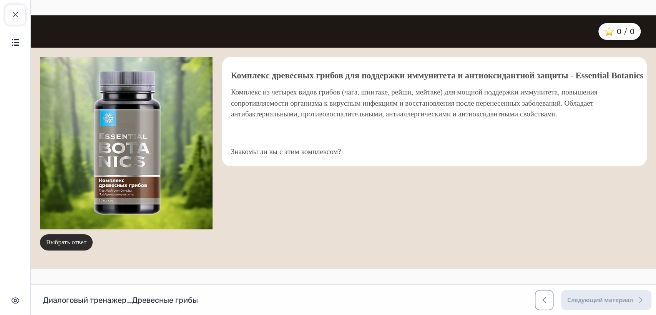
click at [73, 247] on button "Выбрать ответ" at bounding box center [66, 243] width 53 height 16
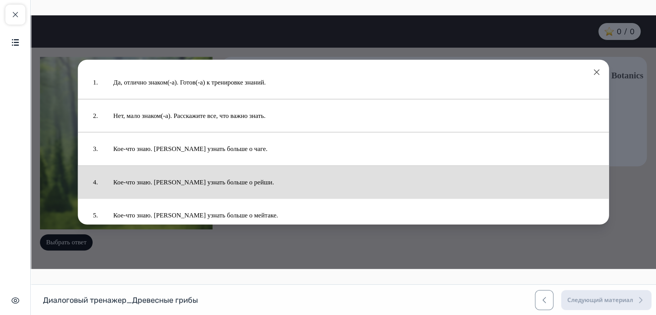
click at [191, 183] on button "Кое-что знаю. [PERSON_NAME] узнать больше о рейши." at bounding box center [354, 182] width 496 height 25
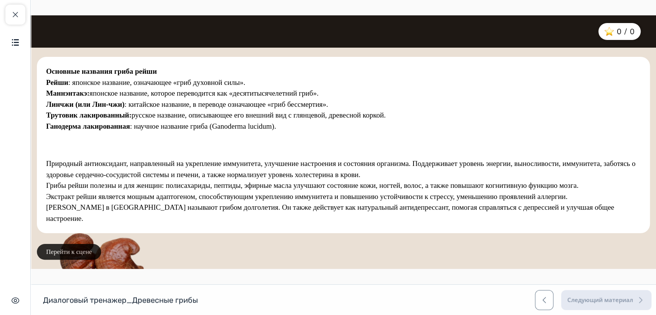
click at [81, 251] on button "Перейти к сцене" at bounding box center [69, 252] width 64 height 16
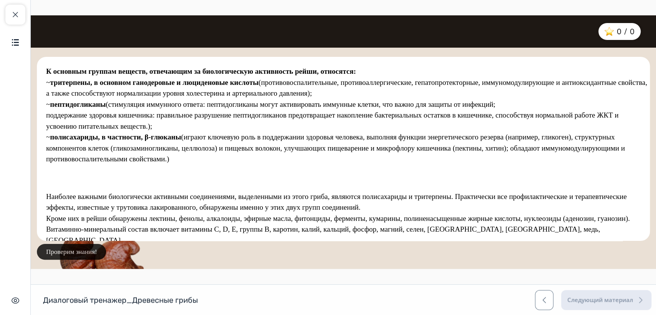
click at [65, 253] on button "Проверим знания!" at bounding box center [71, 252] width 69 height 16
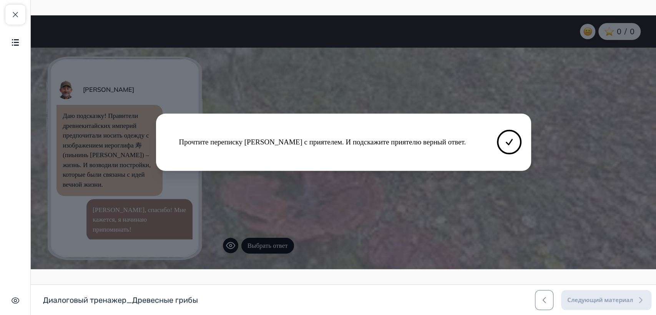
scroll to position [102, 0]
click at [501, 143] on button at bounding box center [509, 142] width 25 height 25
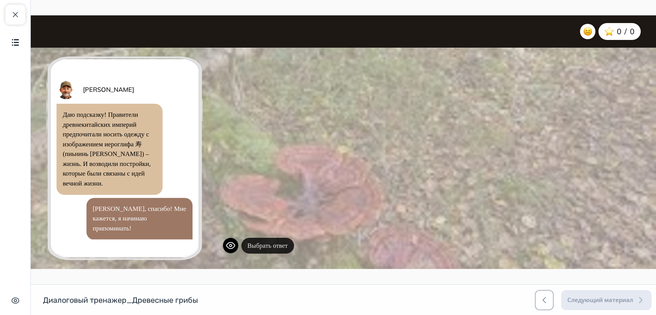
click at [267, 248] on button "Выбрать ответ" at bounding box center [267, 246] width 53 height 16
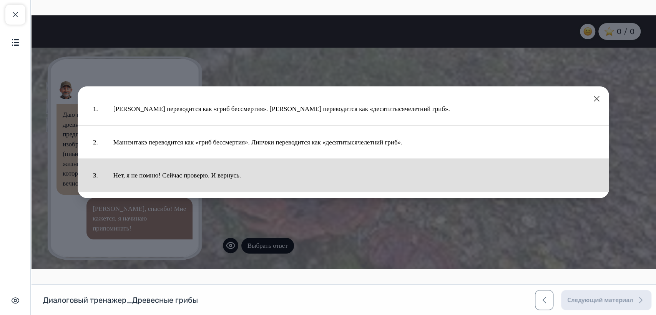
click at [235, 172] on button "Нет, я не помню! Сейчас проверю. И вернусь." at bounding box center [354, 175] width 496 height 25
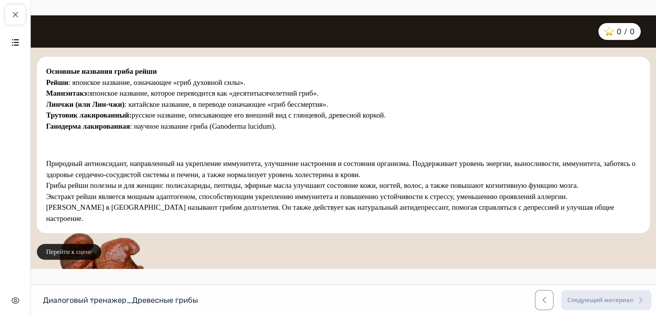
click at [77, 249] on button "Перейти к сцене" at bounding box center [69, 252] width 64 height 16
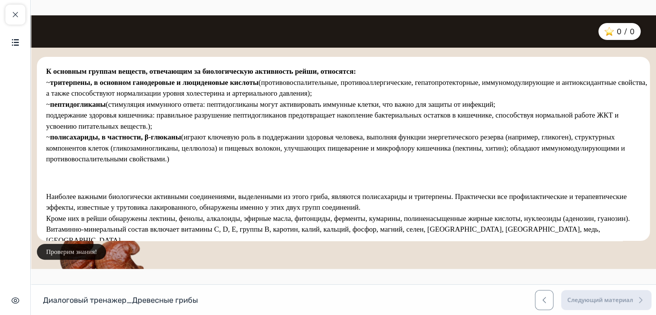
click at [82, 251] on button "Проверим знания!" at bounding box center [71, 252] width 69 height 16
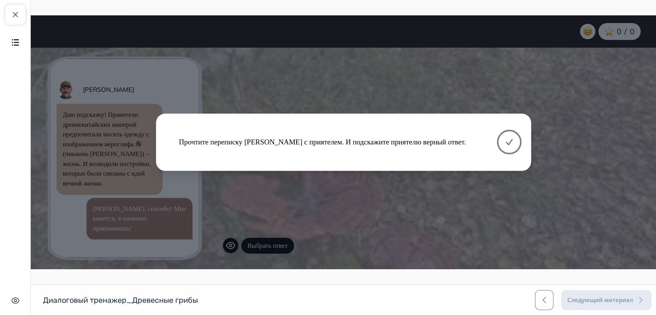
click at [510, 143] on icon at bounding box center [509, 142] width 9 height 9
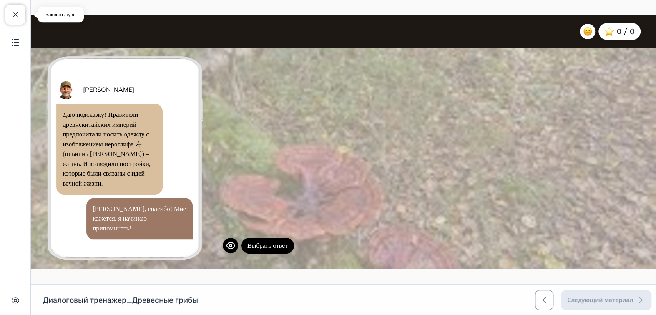
click at [15, 13] on span "button" at bounding box center [15, 14] width 9 height 9
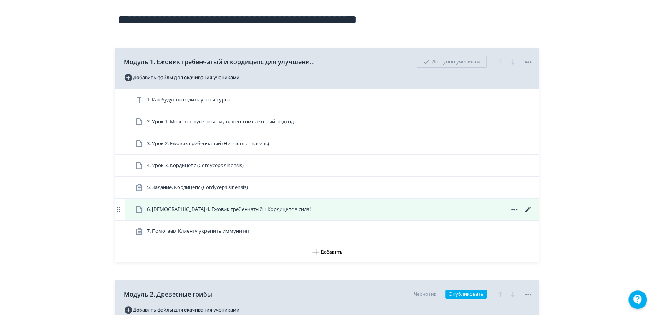
scroll to position [256, 0]
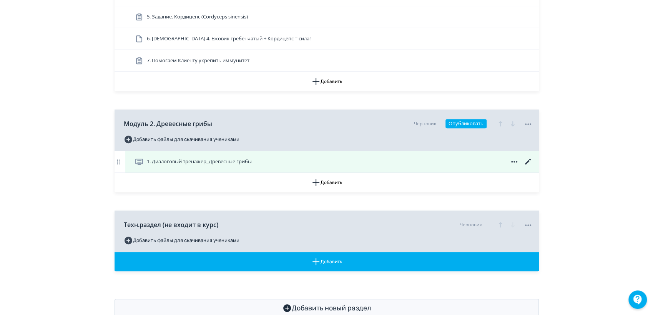
click at [526, 162] on icon at bounding box center [528, 162] width 6 height 6
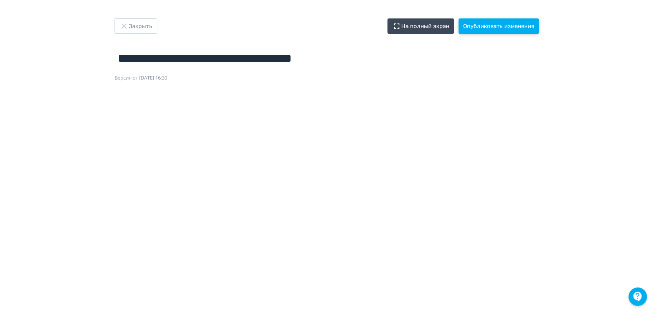
click at [488, 22] on button "Опубликовать изменения" at bounding box center [499, 25] width 80 height 15
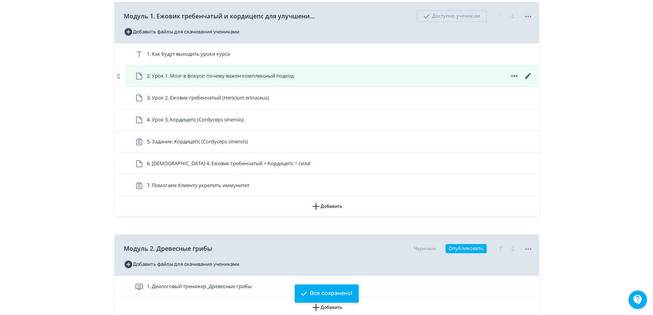
scroll to position [213, 0]
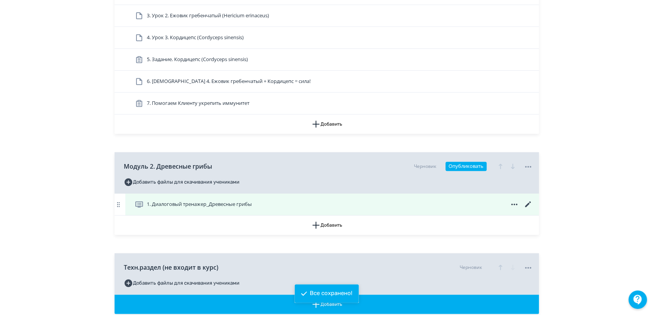
click at [186, 204] on span "1. Диалоговый тренажер_Древесные грибы" at bounding box center [199, 205] width 105 height 8
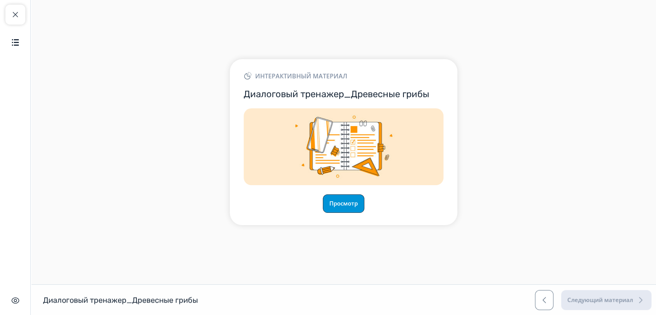
click at [348, 201] on button "Просмотр" at bounding box center [344, 204] width 42 height 18
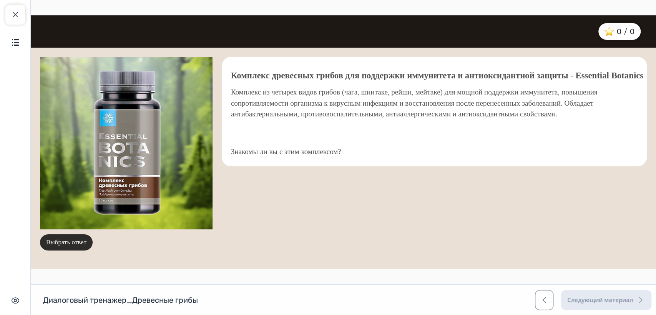
click at [74, 240] on button "Выбрать ответ" at bounding box center [66, 243] width 53 height 16
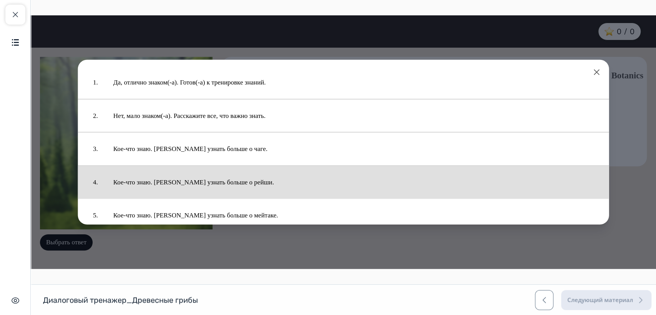
click at [194, 181] on button "Кое-что знаю. [PERSON_NAME] узнать больше о рейши." at bounding box center [354, 182] width 496 height 25
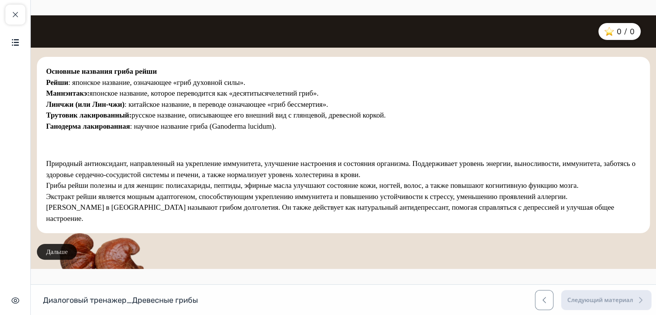
click at [58, 254] on button "Дальше" at bounding box center [57, 252] width 40 height 16
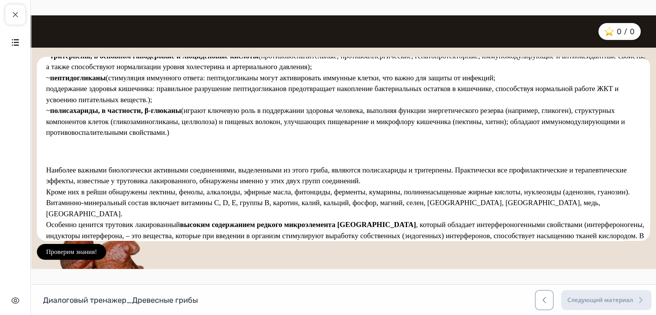
scroll to position [37, 0]
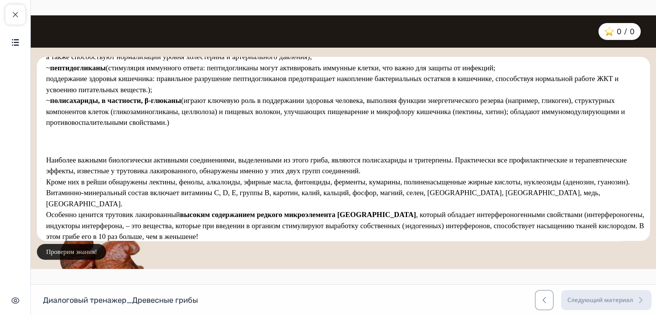
click at [80, 251] on button "Проверим знания!" at bounding box center [71, 252] width 69 height 16
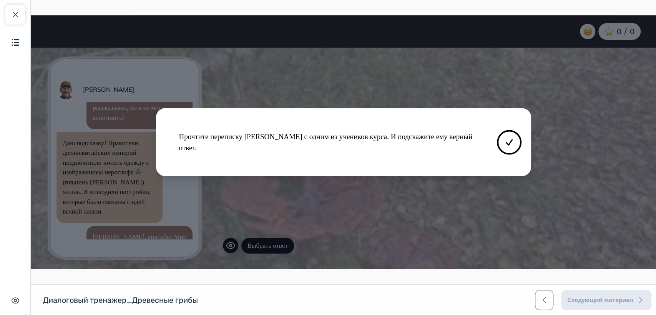
scroll to position [111, 0]
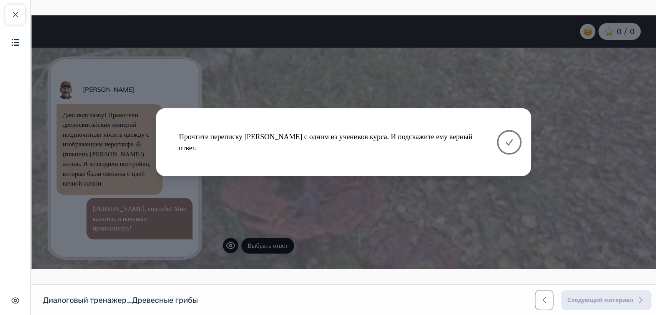
click at [511, 144] on icon at bounding box center [509, 142] width 9 height 9
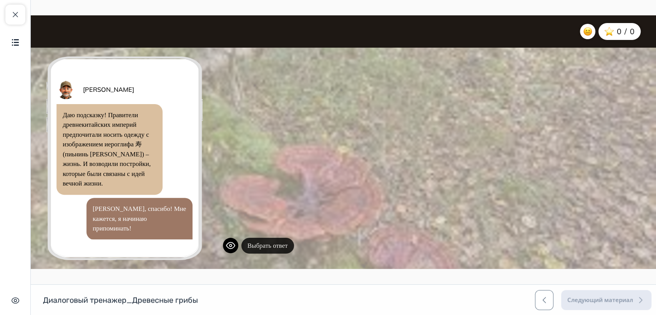
click at [276, 250] on button "Выбрать ответ" at bounding box center [267, 246] width 53 height 16
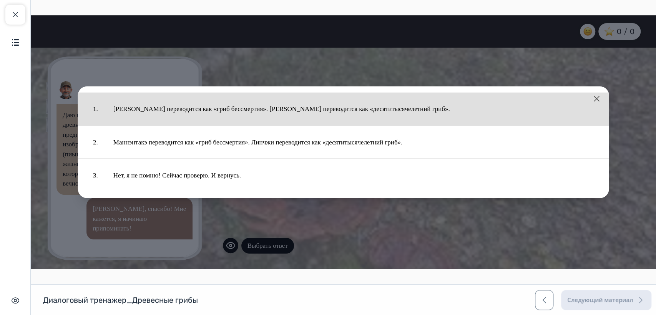
click at [277, 107] on button "[PERSON_NAME] переводится как «гриб бессмертия». [PERSON_NAME] переводится как …" at bounding box center [354, 109] width 496 height 25
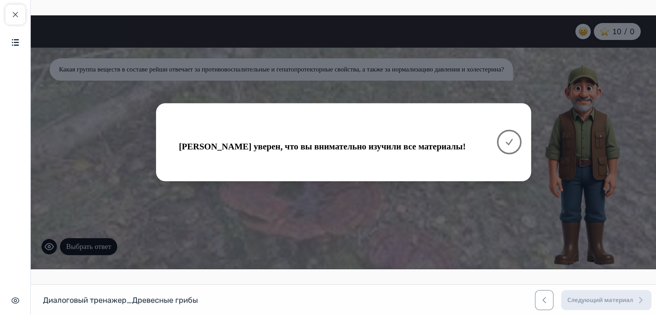
click at [511, 141] on icon at bounding box center [509, 142] width 6 height 5
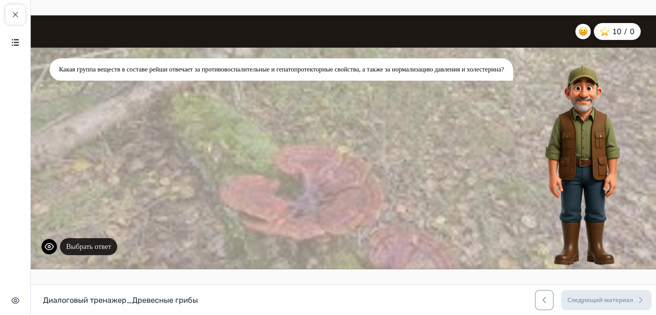
click at [104, 247] on button "Выбрать ответ" at bounding box center [88, 246] width 57 height 17
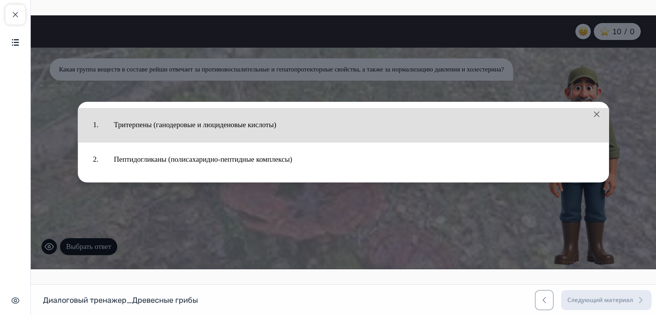
click at [141, 126] on button "Тритерпены (ганодеровые и люциденовые кислоты)" at bounding box center [354, 125] width 496 height 27
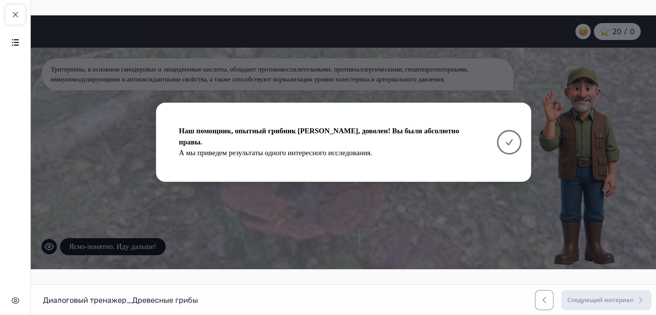
click at [508, 132] on button at bounding box center [509, 142] width 25 height 25
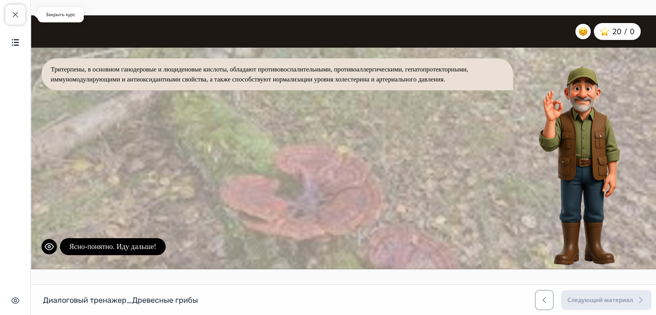
click at [14, 14] on span "button" at bounding box center [15, 14] width 9 height 9
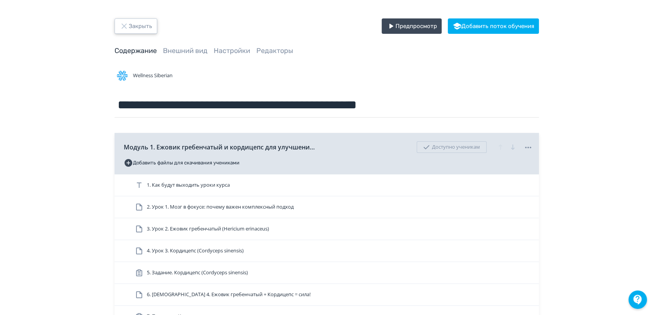
click at [139, 22] on button "Закрыть" at bounding box center [136, 25] width 43 height 15
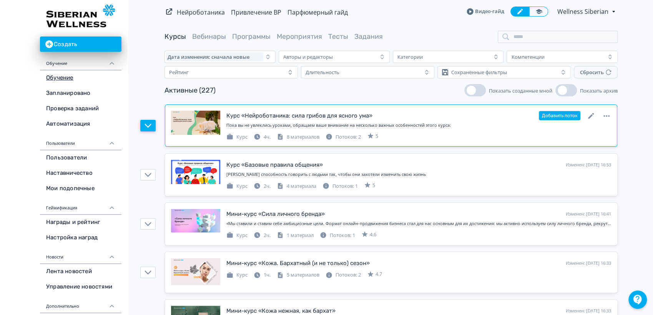
click at [152, 123] on button "button" at bounding box center [147, 126] width 15 height 12
